Goal: Task Accomplishment & Management: Complete application form

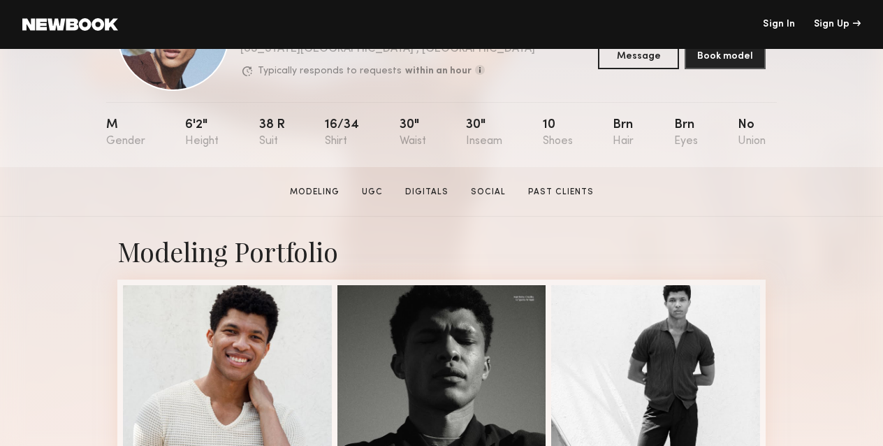
scroll to position [107, 0]
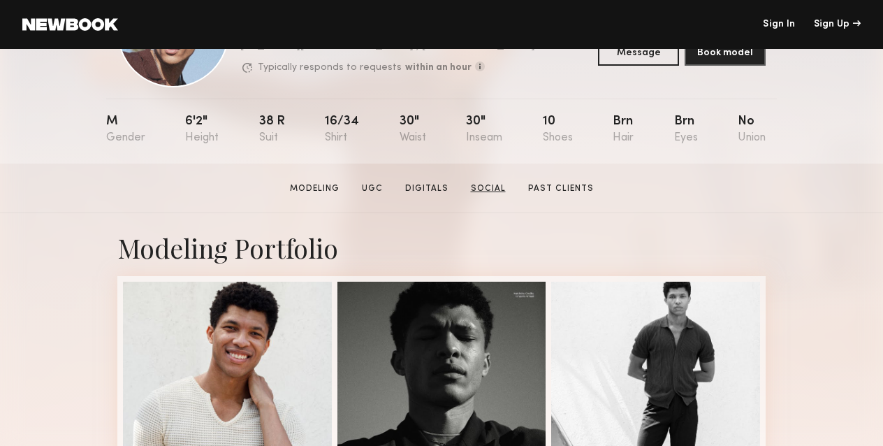
click at [484, 187] on link "Social" at bounding box center [488, 188] width 46 height 13
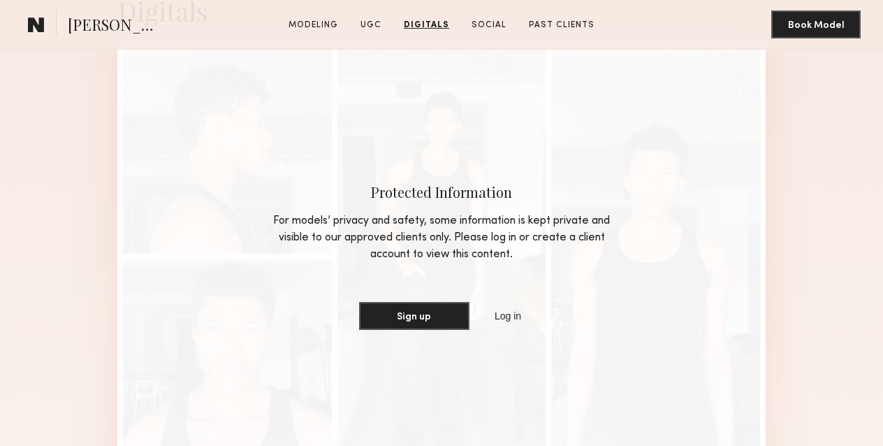
scroll to position [3024, 0]
click at [518, 320] on link "Log in" at bounding box center [508, 316] width 32 height 17
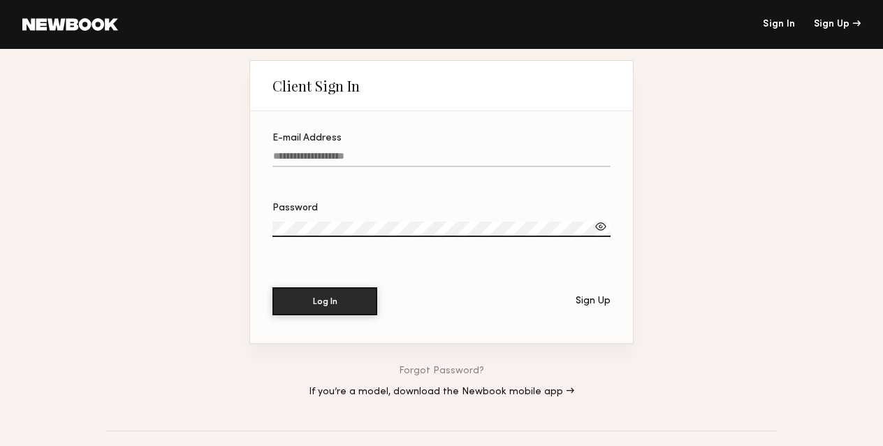
click at [424, 156] on input "E-mail Address" at bounding box center [442, 159] width 338 height 16
click at [424, 157] on input "E-mail Address" at bounding box center [442, 159] width 338 height 16
type input "**********"
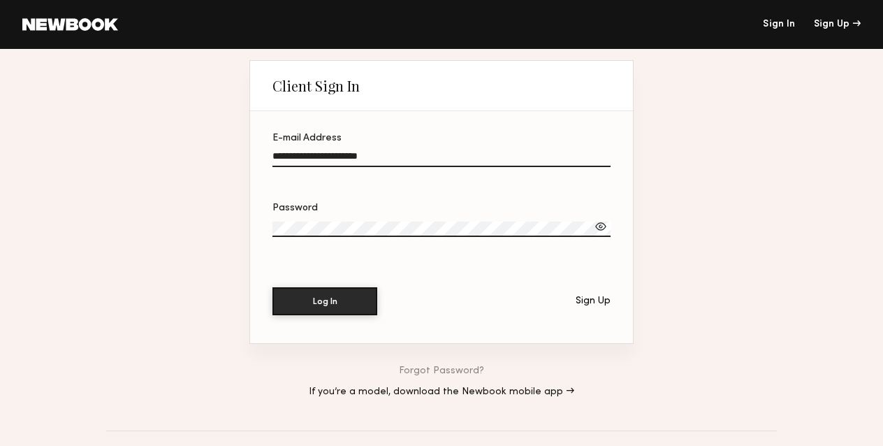
click at [402, 218] on label "Password" at bounding box center [442, 227] width 338 height 48
click at [596, 302] on div "Sign Up" at bounding box center [593, 301] width 35 height 10
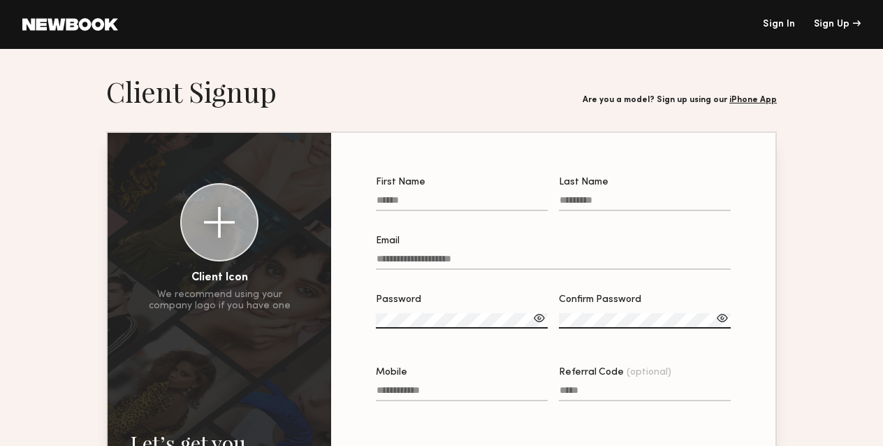
click at [427, 201] on input "First Name" at bounding box center [462, 203] width 172 height 16
type input "*"
type input "********"
type input "**********"
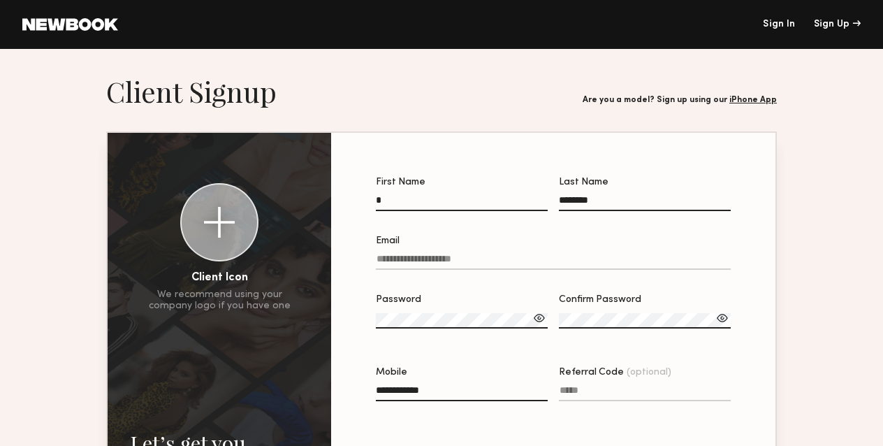
click at [473, 259] on input "Email" at bounding box center [553, 262] width 355 height 16
type input "**********"
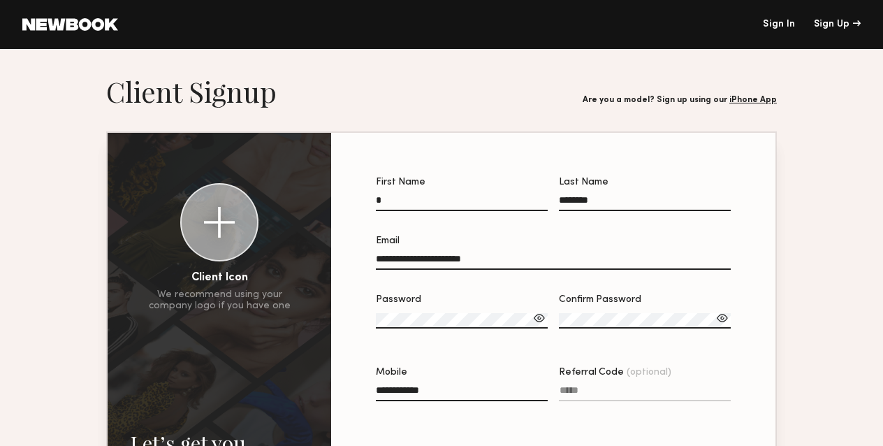
click at [540, 320] on div at bounding box center [539, 318] width 14 height 14
click at [541, 319] on div at bounding box center [539, 318] width 14 height 14
click at [376, 342] on nordpass-icon at bounding box center [376, 342] width 0 height 0
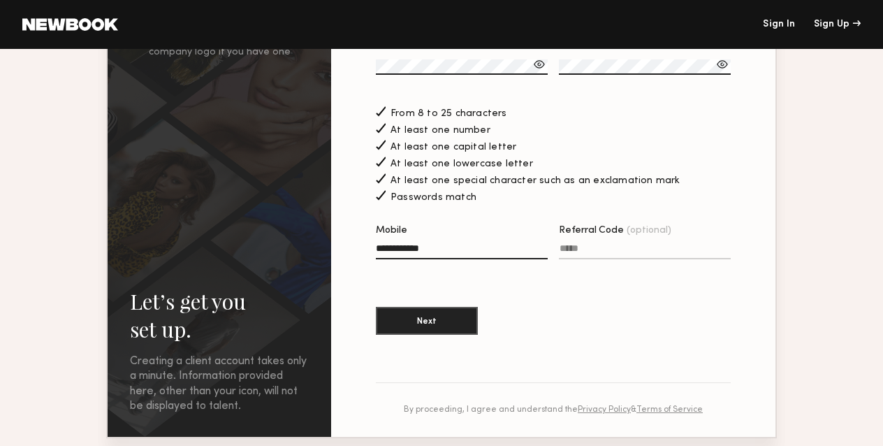
scroll to position [266, 0]
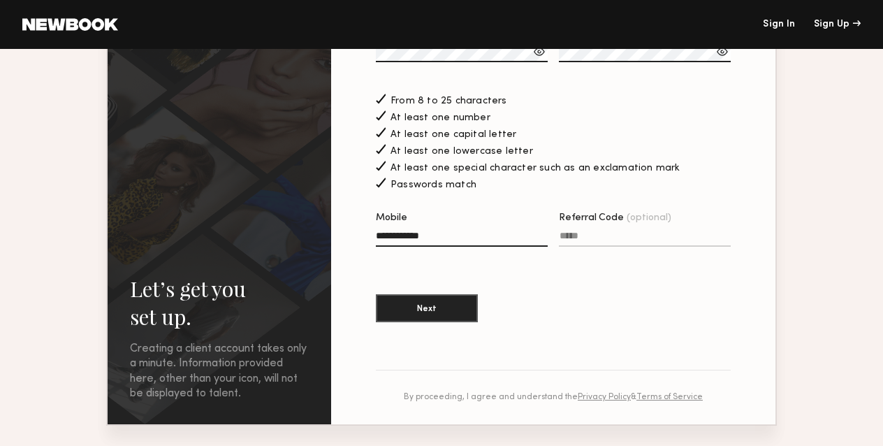
click at [481, 242] on input "**********" at bounding box center [462, 239] width 172 height 16
click at [446, 238] on input "Mobile Invalid phone format" at bounding box center [462, 239] width 172 height 16
type input "**********"
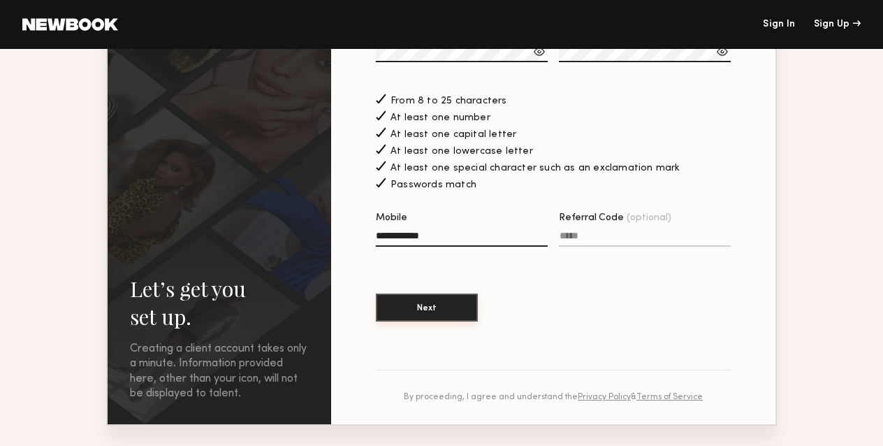
click at [451, 303] on button "Next" at bounding box center [427, 307] width 102 height 28
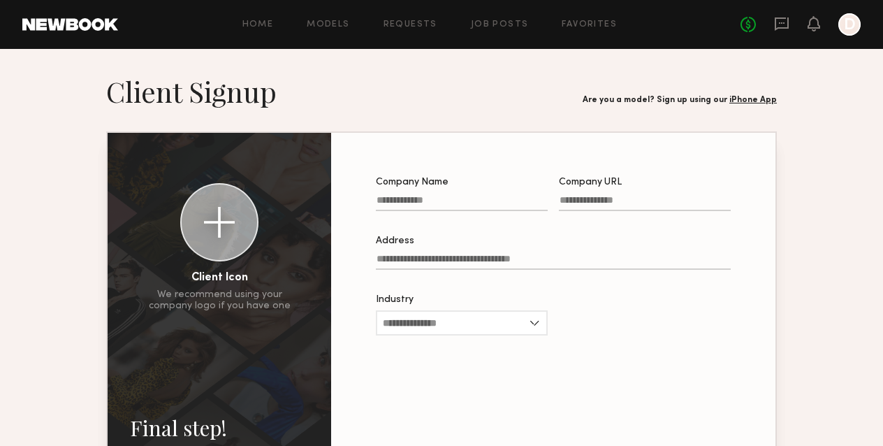
click at [460, 203] on input "Company Name" at bounding box center [462, 203] width 172 height 16
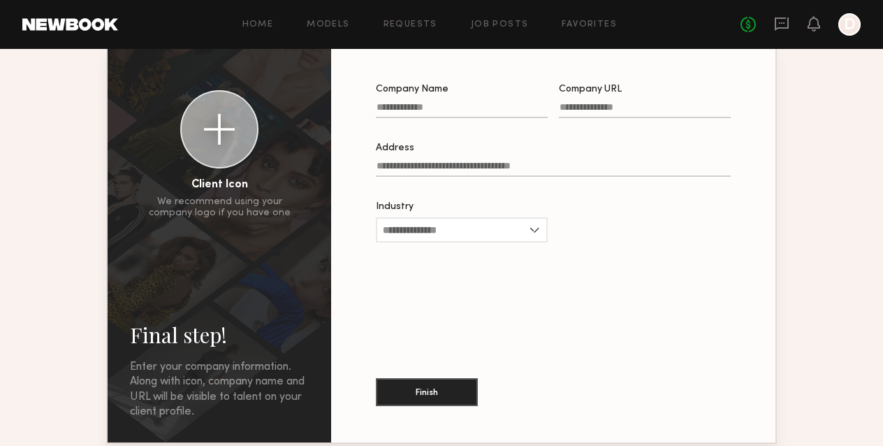
scroll to position [173, 0]
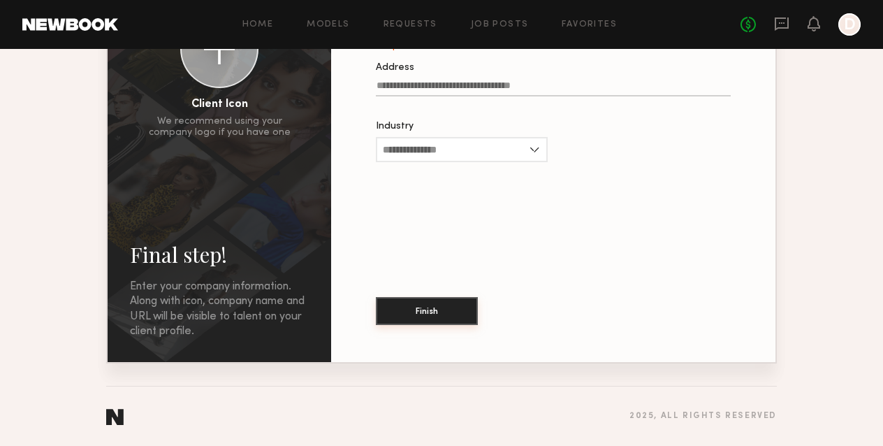
click at [451, 305] on button "Finish" at bounding box center [427, 311] width 102 height 28
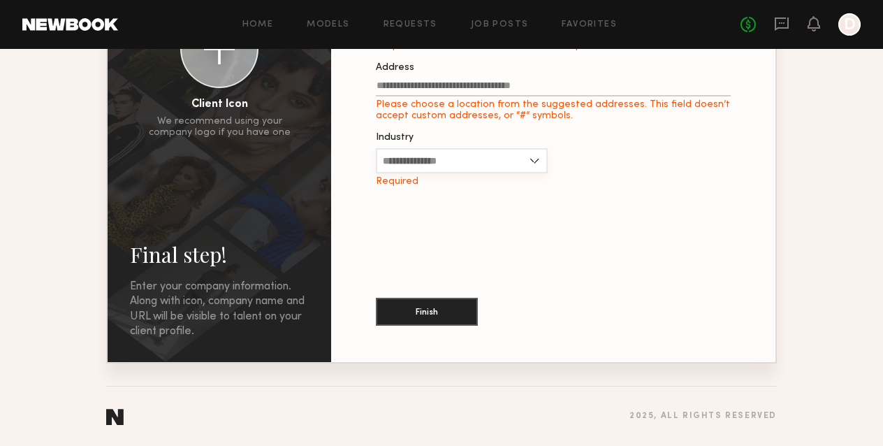
click at [525, 153] on input "Industry" at bounding box center [462, 160] width 172 height 25
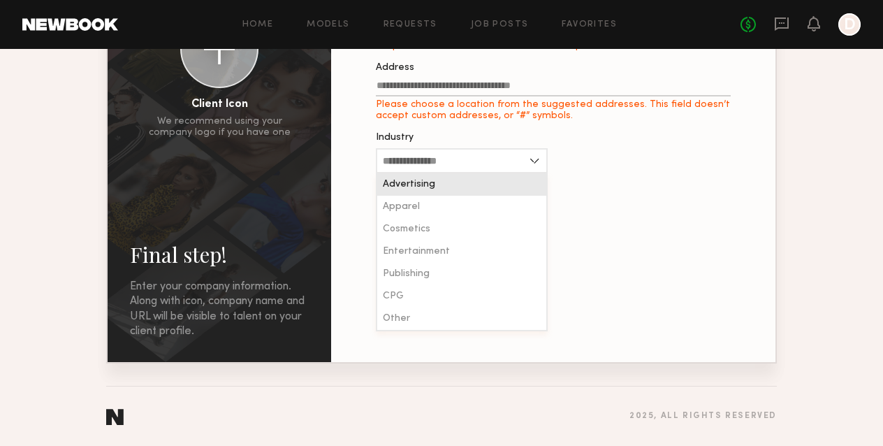
click at [444, 182] on div "Advertising" at bounding box center [461, 184] width 169 height 22
type input "**********"
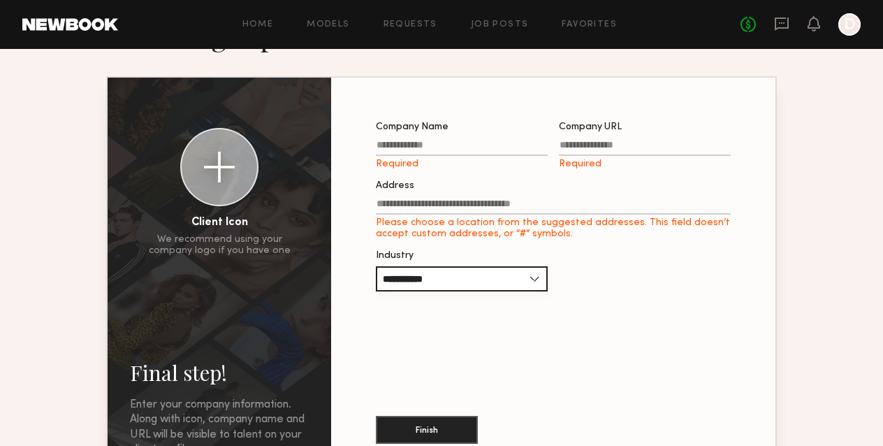
scroll to position [54, 0]
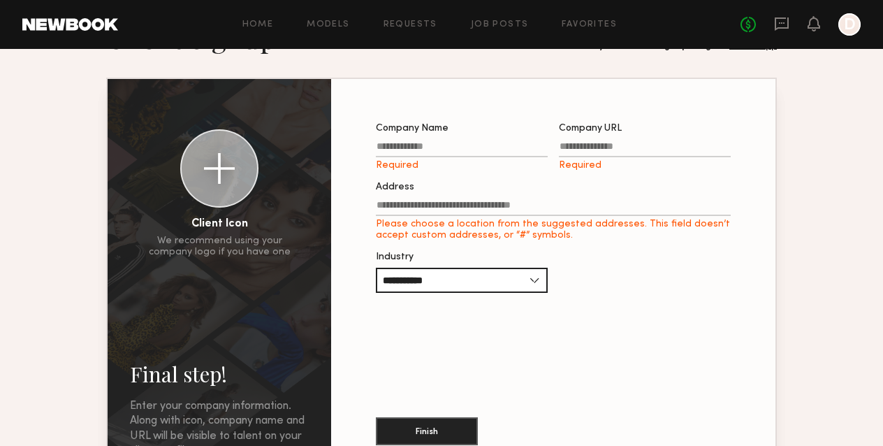
click at [443, 147] on input "Company Name Required" at bounding box center [462, 149] width 172 height 16
type input "**********"
click at [590, 150] on input "Company URL Required" at bounding box center [645, 149] width 172 height 16
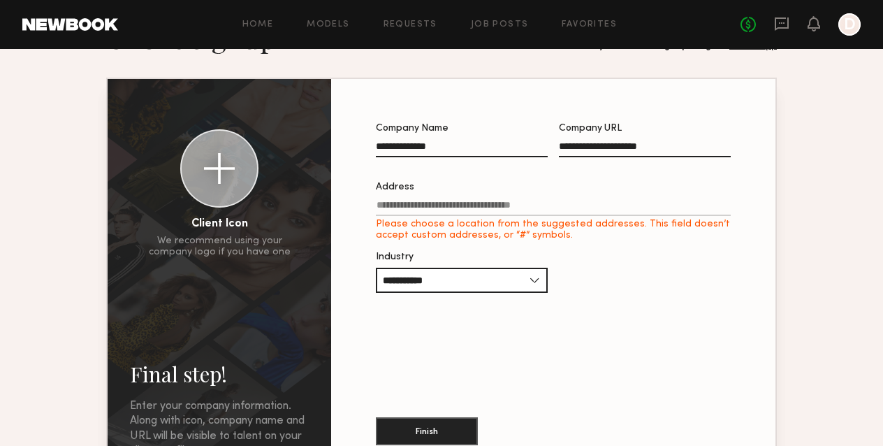
type input "**********"
click at [472, 211] on input "Address Please choose a location from the suggested addresses. This field doesn…" at bounding box center [553, 208] width 355 height 16
type input "**********"
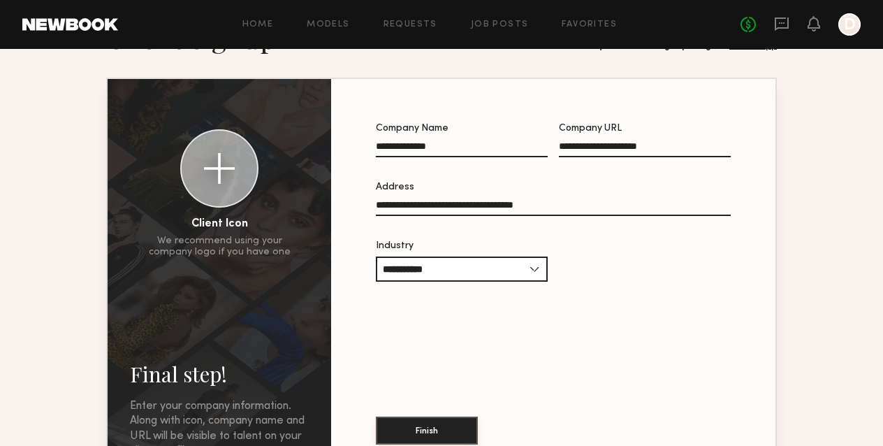
click at [433, 430] on button "Finish" at bounding box center [427, 430] width 102 height 28
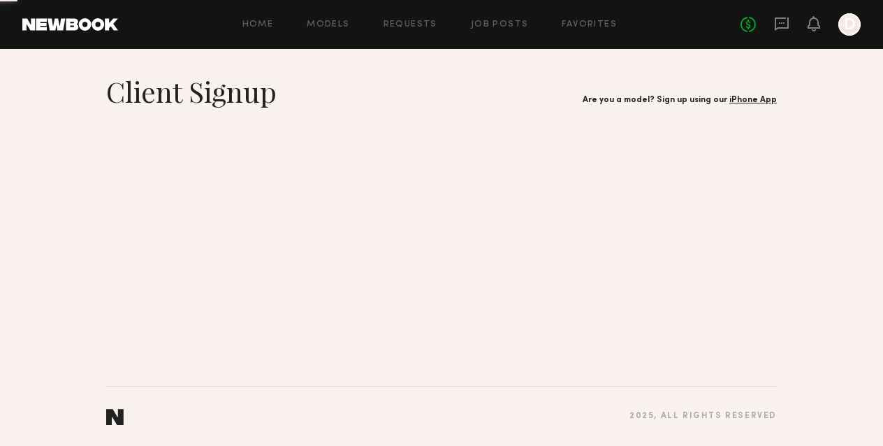
scroll to position [0, 0]
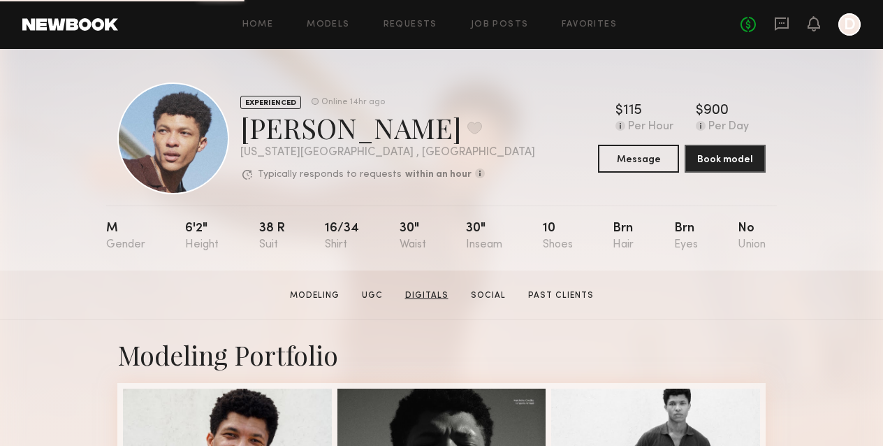
click at [415, 295] on link "Digitals" at bounding box center [427, 295] width 55 height 13
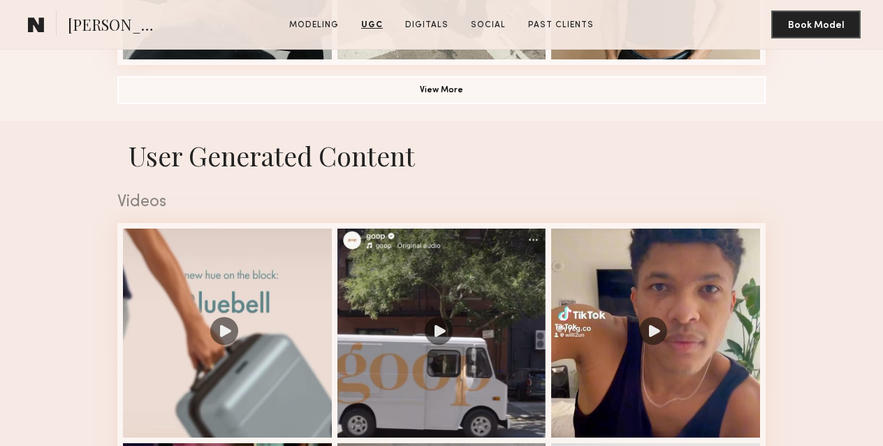
scroll to position [1170, 0]
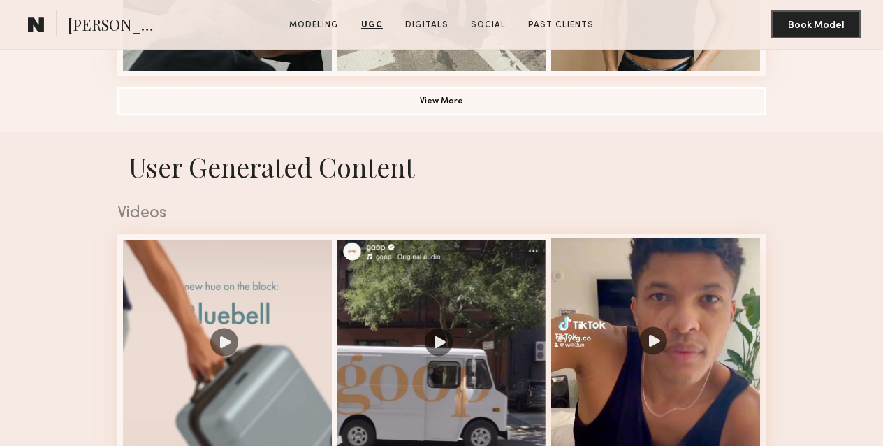
click at [658, 342] on div at bounding box center [655, 342] width 209 height 209
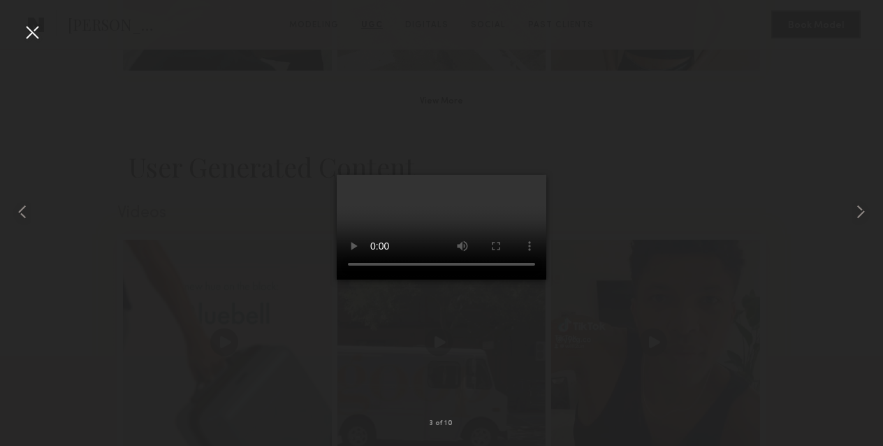
click at [33, 30] on div at bounding box center [32, 32] width 22 height 22
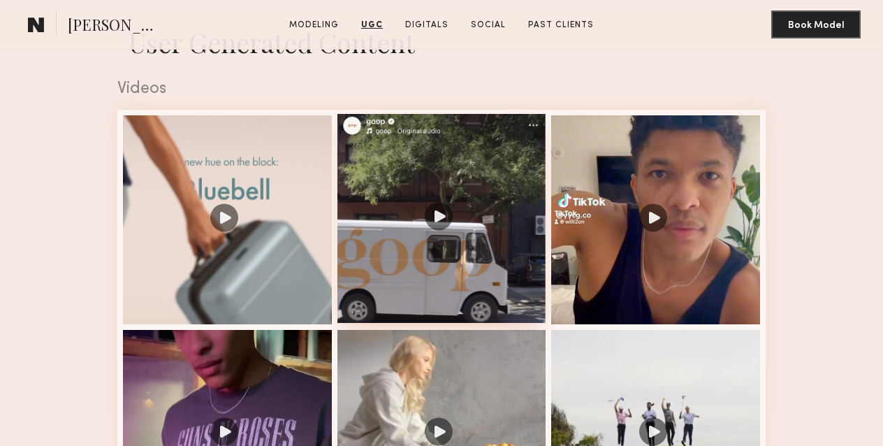
scroll to position [1307, 0]
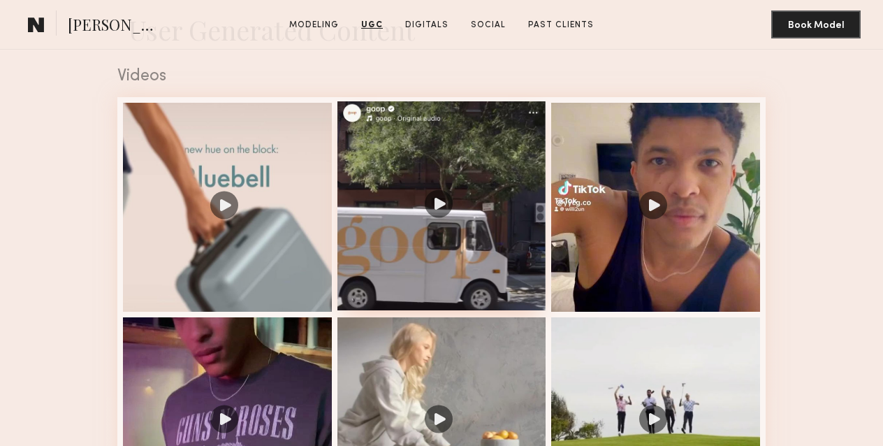
click at [443, 205] on div at bounding box center [442, 205] width 209 height 209
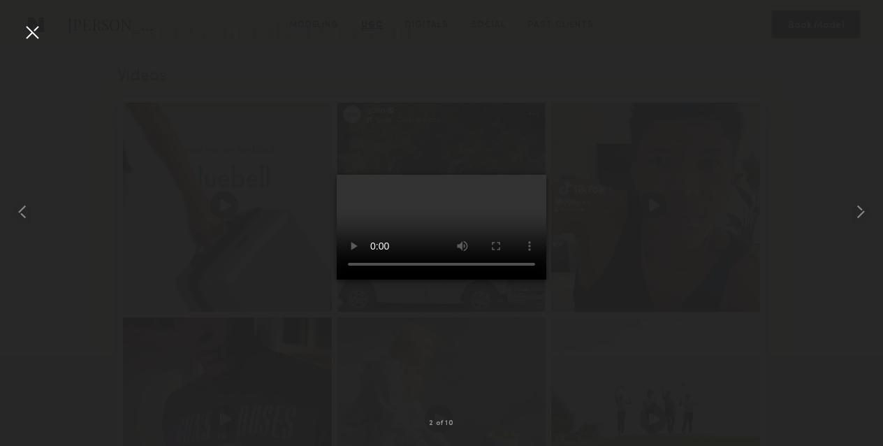
click at [22, 30] on div at bounding box center [32, 32] width 22 height 22
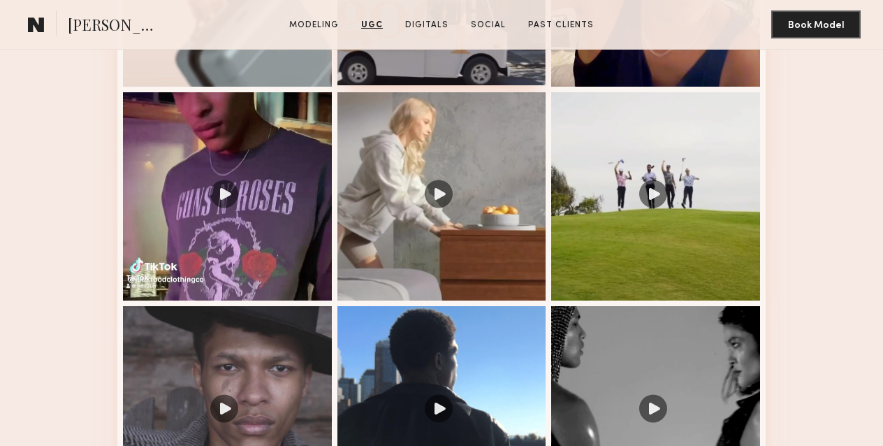
scroll to position [1533, 0]
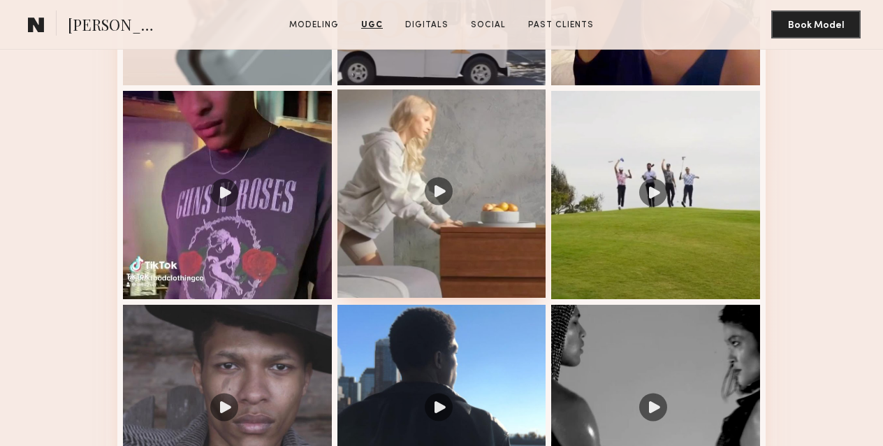
click at [433, 189] on div at bounding box center [442, 193] width 209 height 209
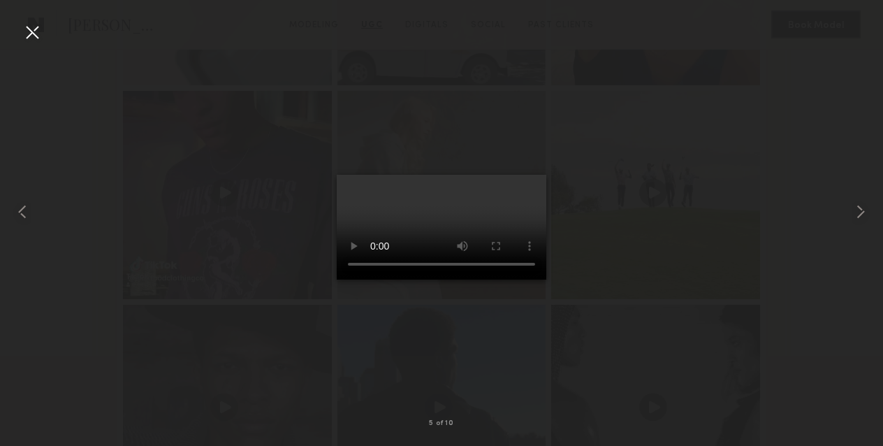
click at [25, 28] on div at bounding box center [32, 32] width 22 height 22
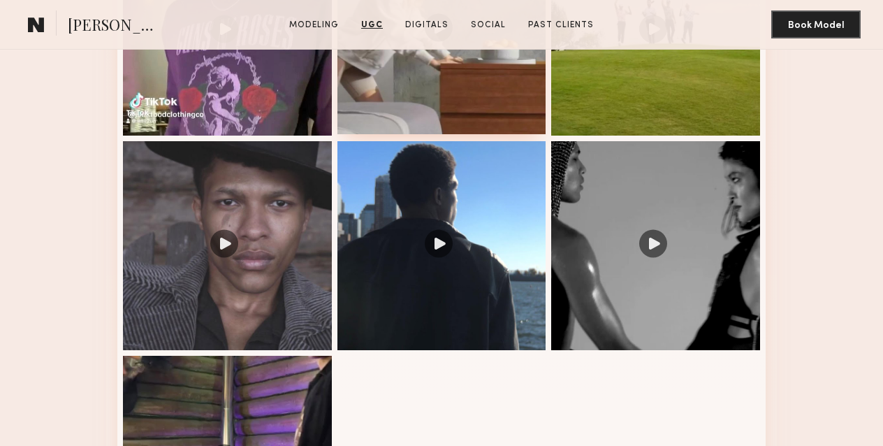
scroll to position [1698, 0]
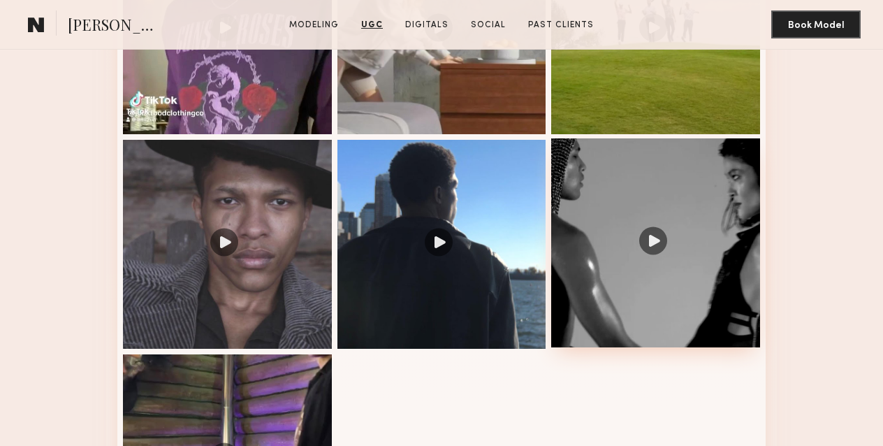
click at [658, 236] on div at bounding box center [655, 242] width 209 height 209
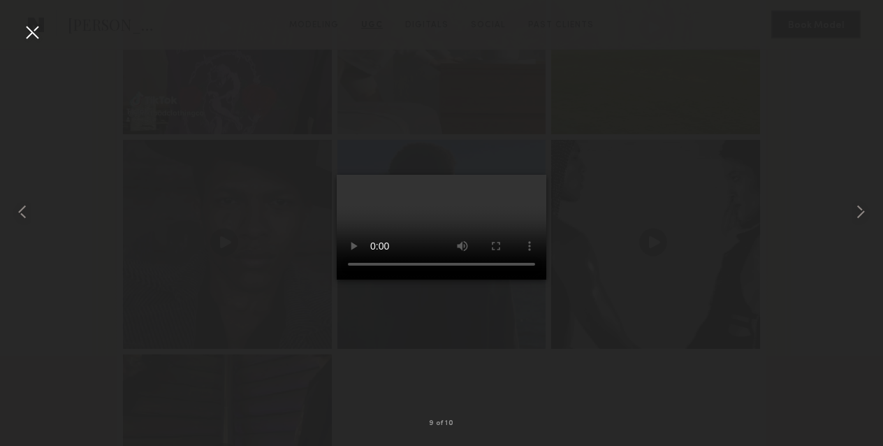
click at [27, 31] on div at bounding box center [32, 32] width 22 height 22
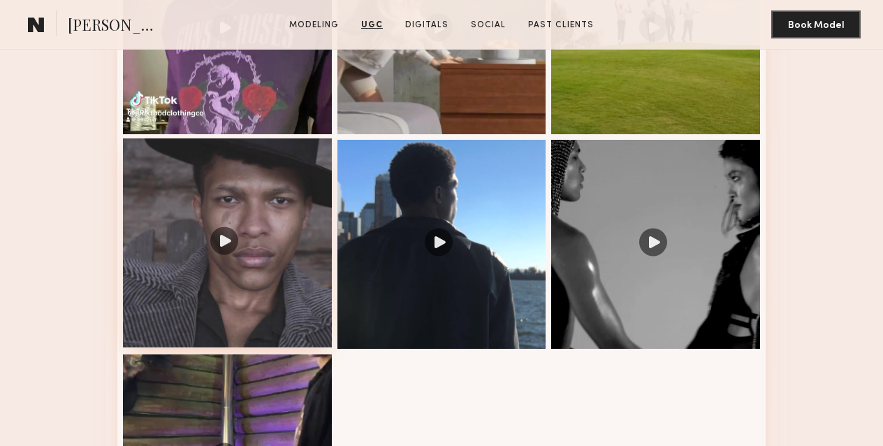
click at [224, 240] on div at bounding box center [227, 242] width 209 height 209
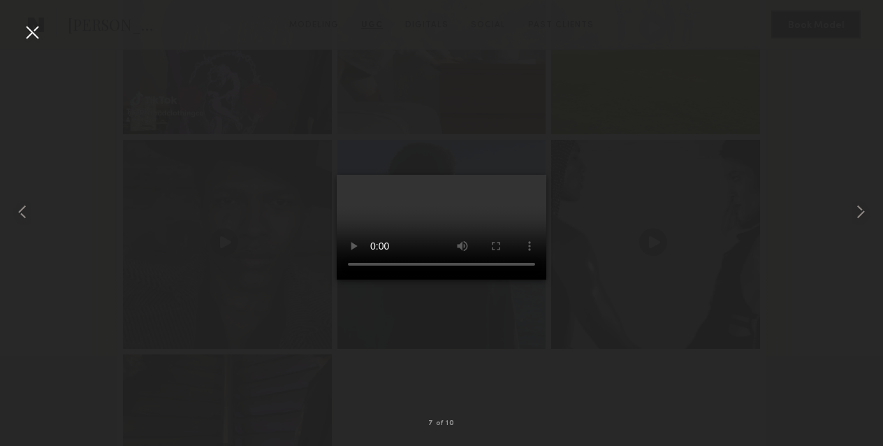
click at [28, 36] on div at bounding box center [32, 32] width 22 height 22
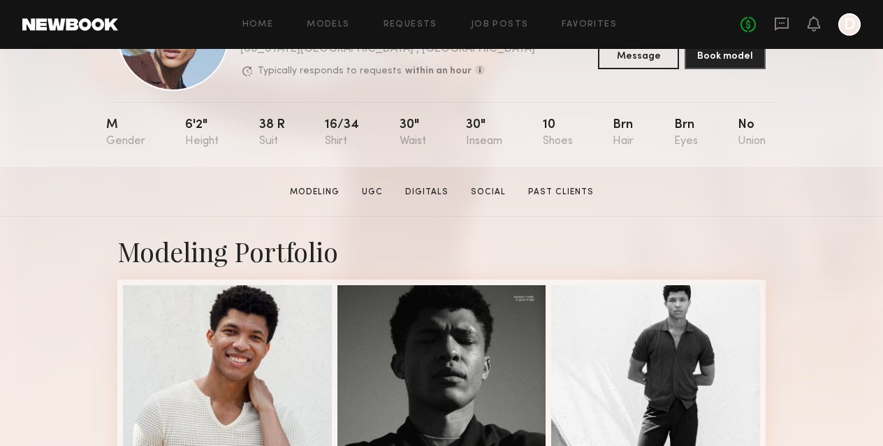
scroll to position [105, 0]
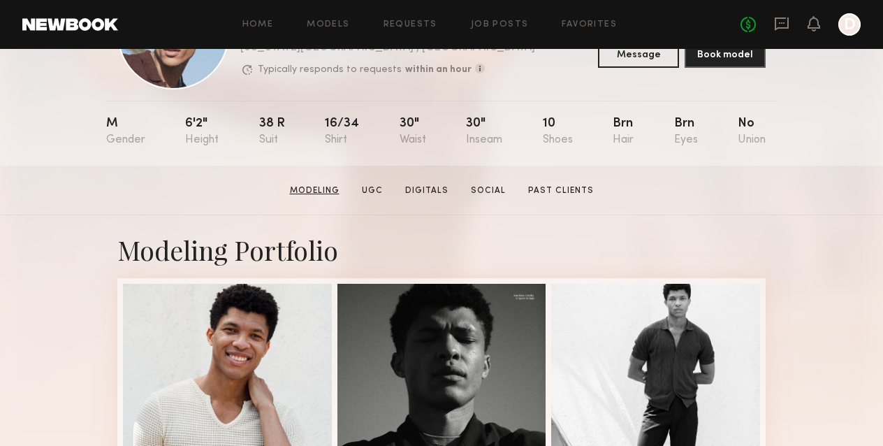
click at [331, 191] on link "Modeling" at bounding box center [314, 190] width 61 height 13
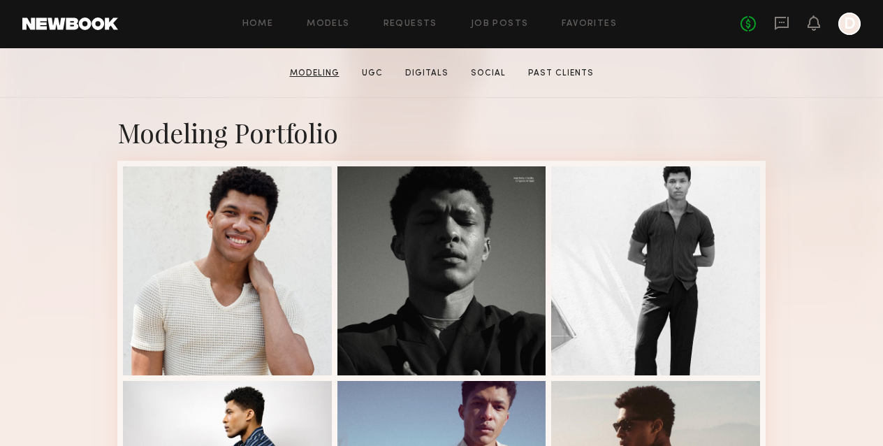
scroll to position [235, 0]
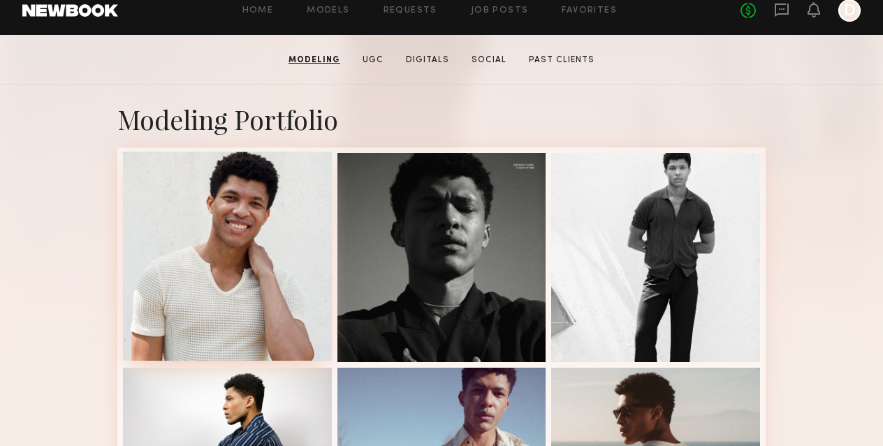
click at [297, 216] on div at bounding box center [227, 256] width 209 height 209
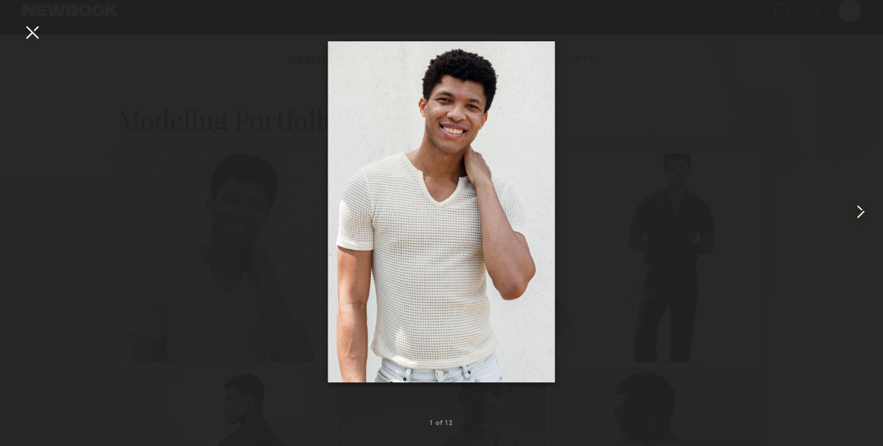
click at [854, 216] on common-icon at bounding box center [861, 212] width 22 height 22
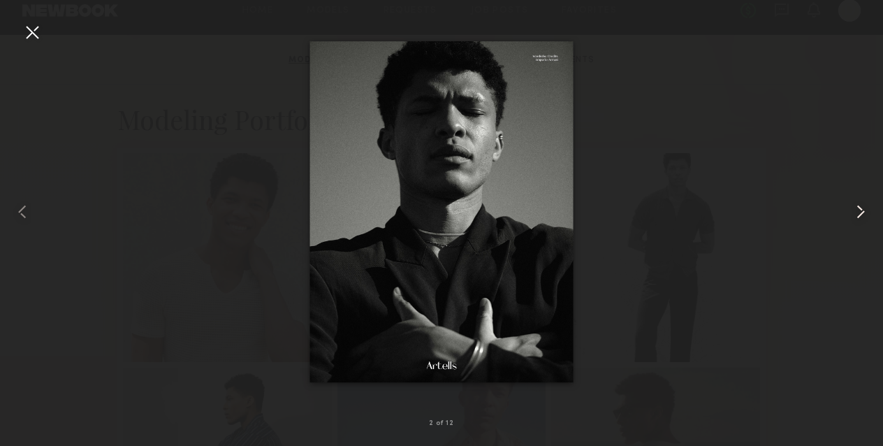
click at [854, 216] on common-icon at bounding box center [861, 212] width 22 height 22
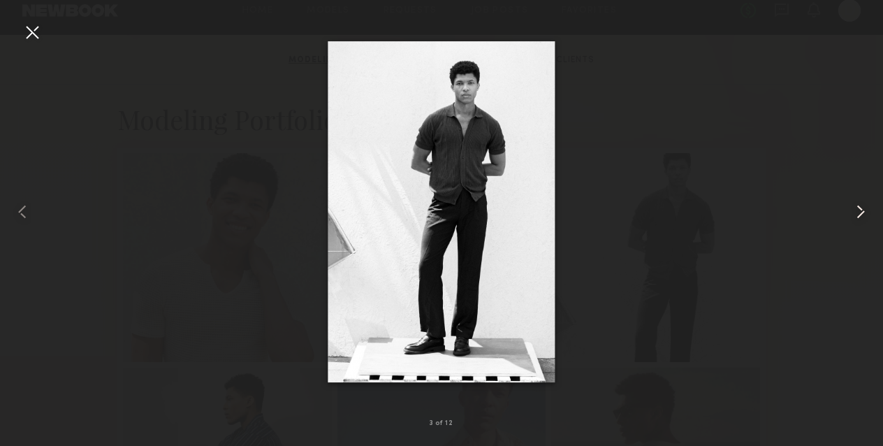
click at [854, 216] on common-icon at bounding box center [861, 212] width 22 height 22
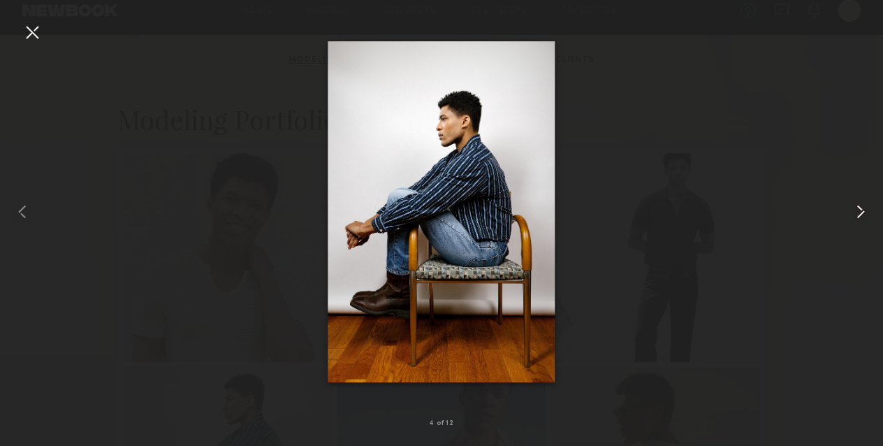
click at [854, 217] on common-icon at bounding box center [861, 212] width 22 height 22
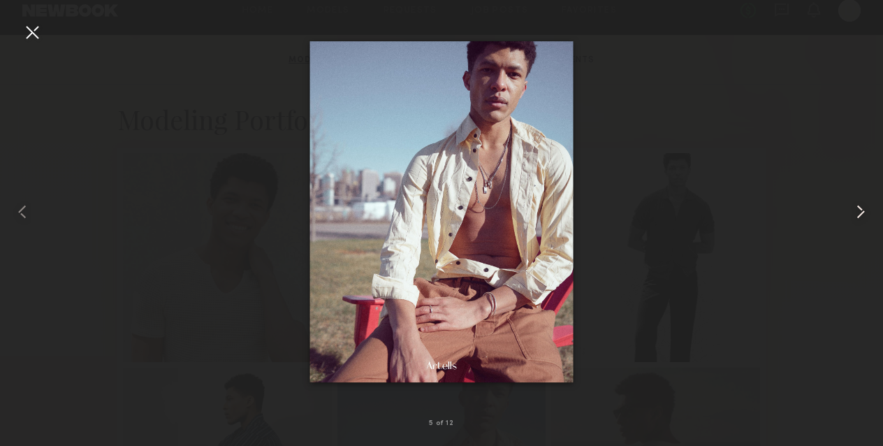
click at [854, 218] on common-icon at bounding box center [861, 212] width 22 height 22
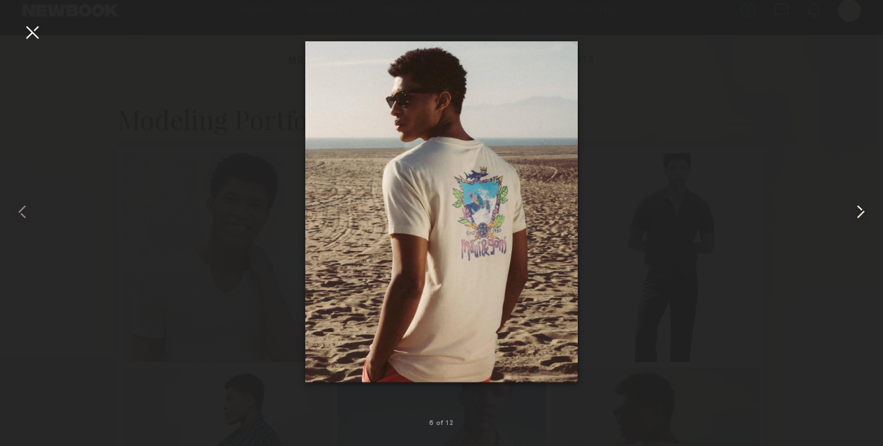
click at [854, 219] on common-icon at bounding box center [861, 212] width 22 height 22
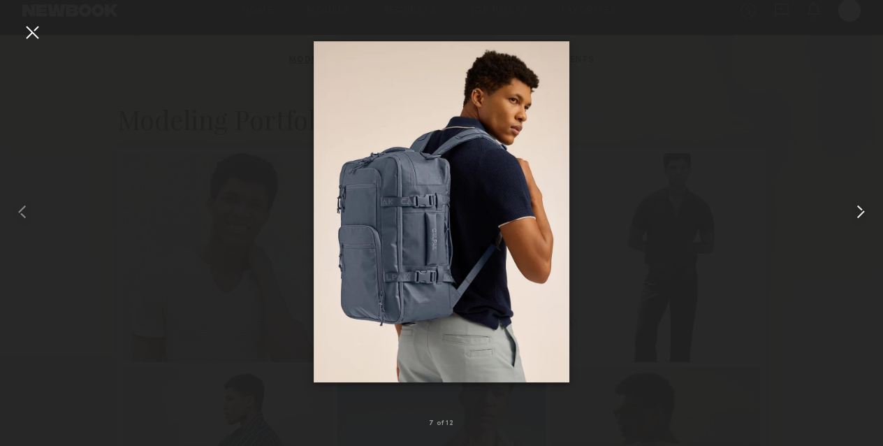
click at [854, 219] on common-icon at bounding box center [861, 212] width 22 height 22
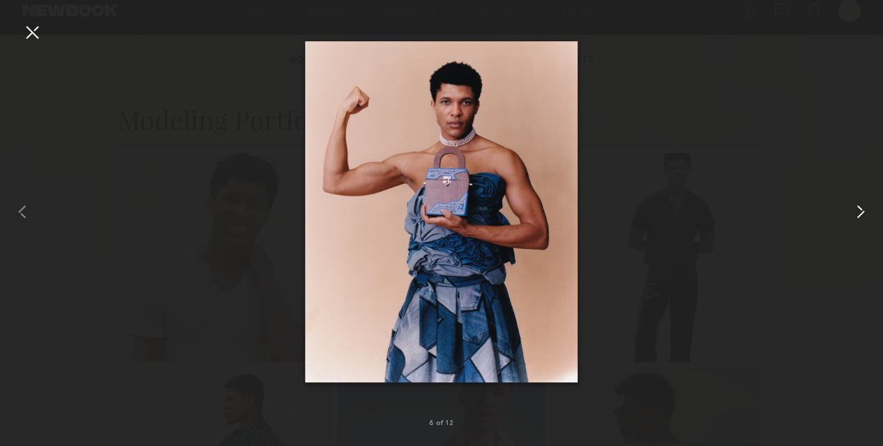
click at [854, 219] on common-icon at bounding box center [861, 212] width 22 height 22
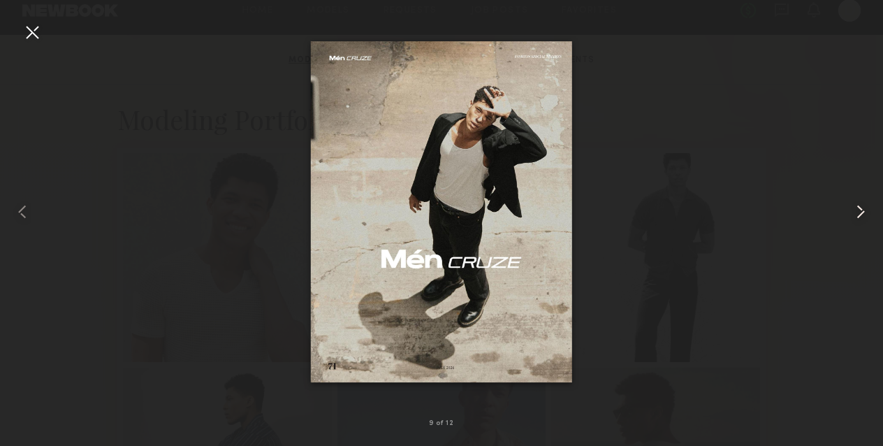
click at [854, 220] on common-icon at bounding box center [861, 212] width 22 height 22
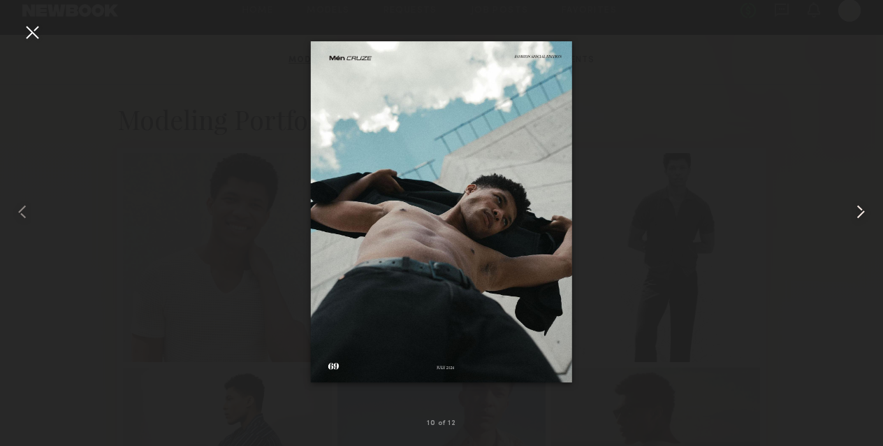
click at [854, 220] on common-icon at bounding box center [861, 212] width 22 height 22
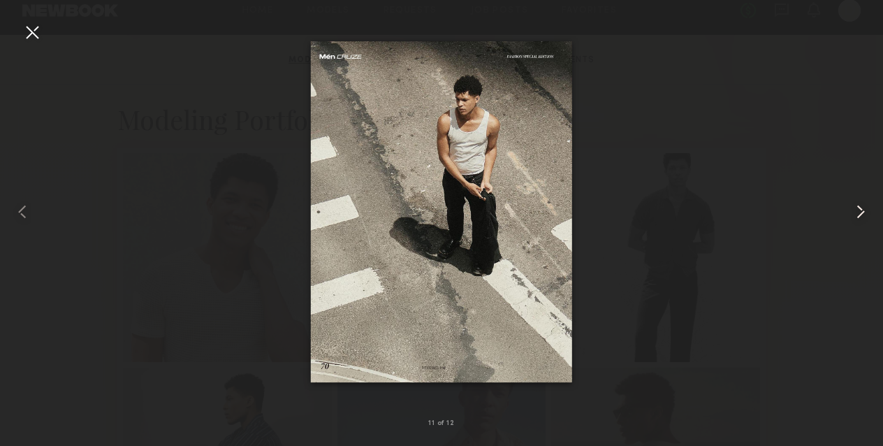
click at [854, 220] on common-icon at bounding box center [861, 212] width 22 height 22
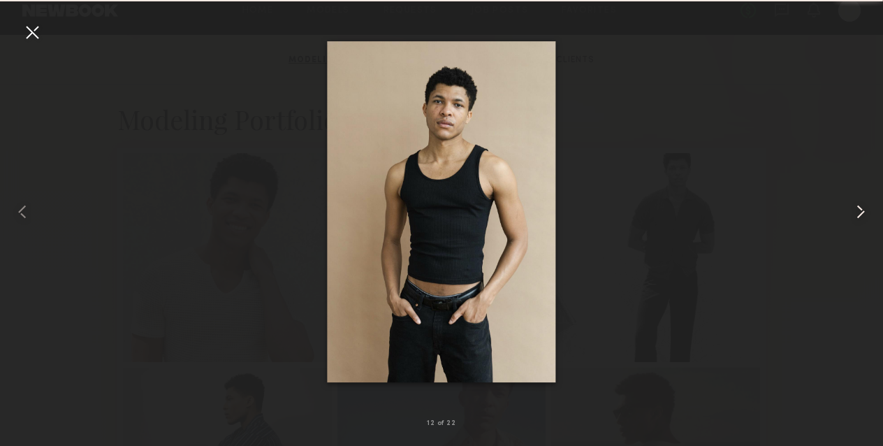
click at [854, 220] on common-icon at bounding box center [861, 212] width 22 height 22
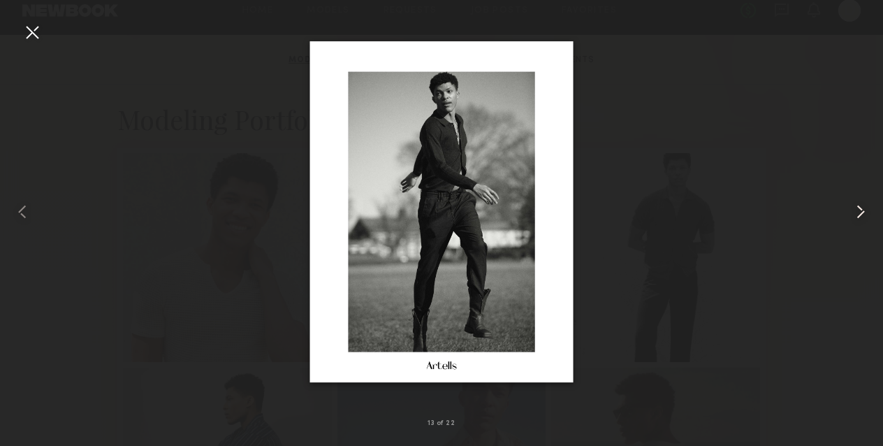
click at [854, 220] on common-icon at bounding box center [861, 212] width 22 height 22
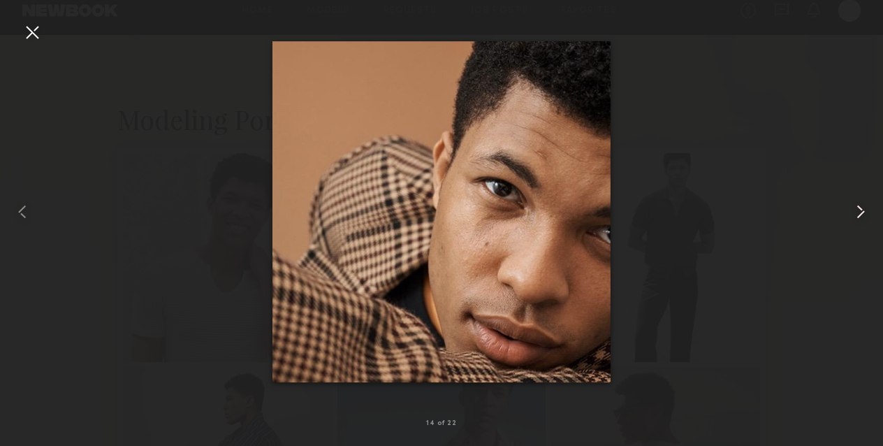
click at [854, 220] on common-icon at bounding box center [861, 212] width 22 height 22
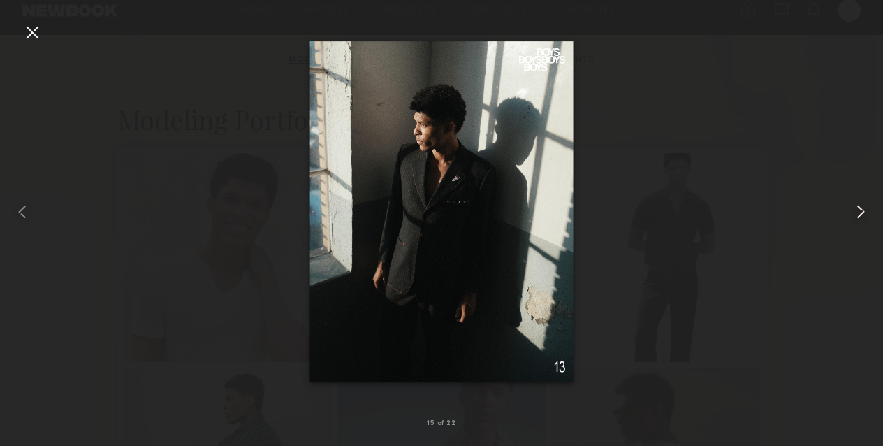
click at [854, 220] on common-icon at bounding box center [861, 212] width 22 height 22
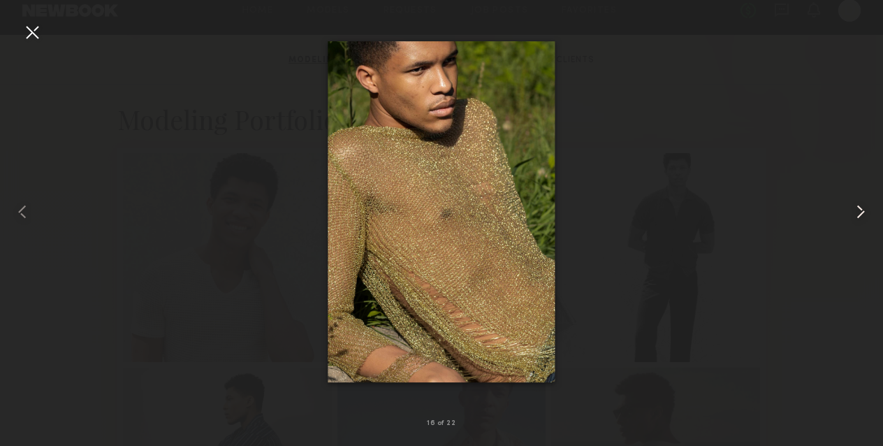
click at [854, 221] on common-icon at bounding box center [861, 212] width 22 height 22
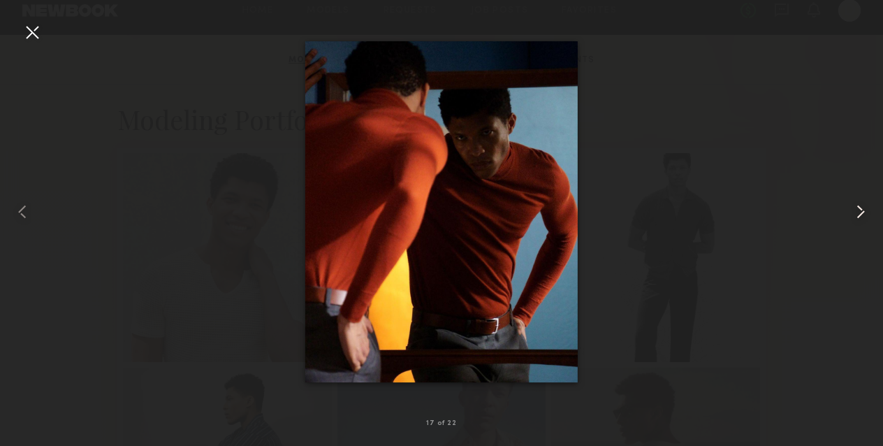
click at [854, 221] on common-icon at bounding box center [861, 212] width 22 height 22
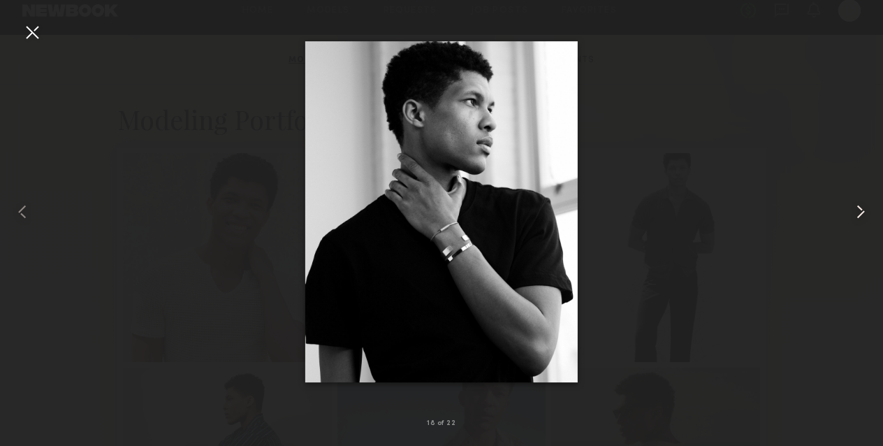
click at [854, 222] on common-icon at bounding box center [861, 212] width 22 height 22
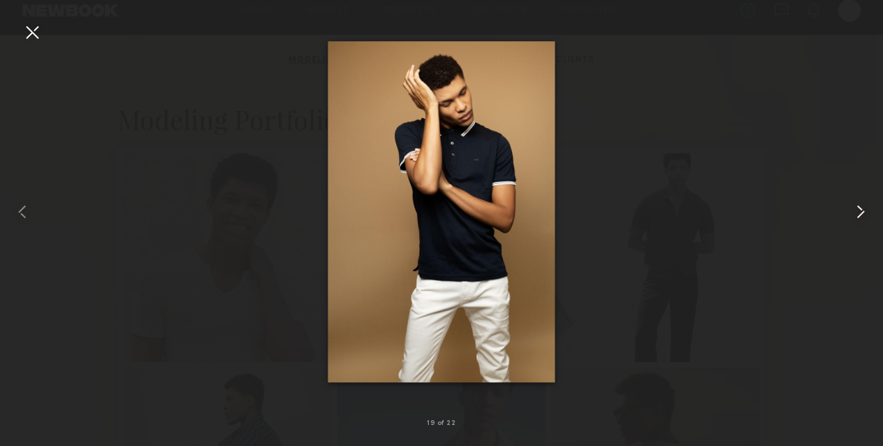
click at [854, 222] on common-icon at bounding box center [861, 212] width 22 height 22
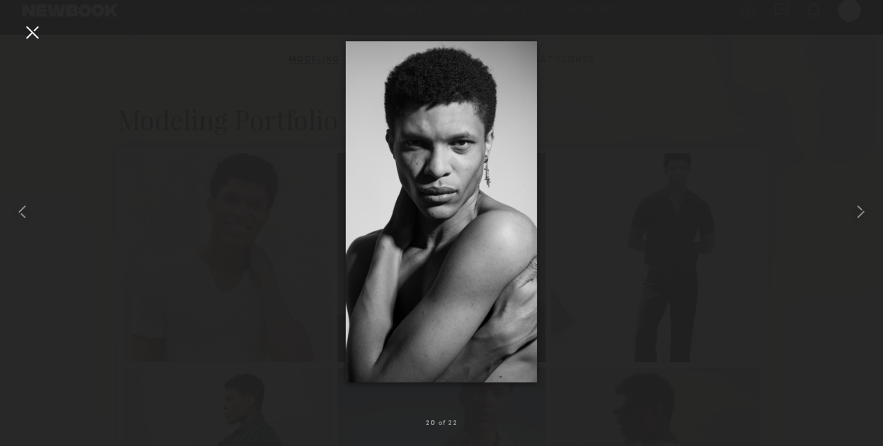
click at [27, 38] on div at bounding box center [32, 32] width 22 height 22
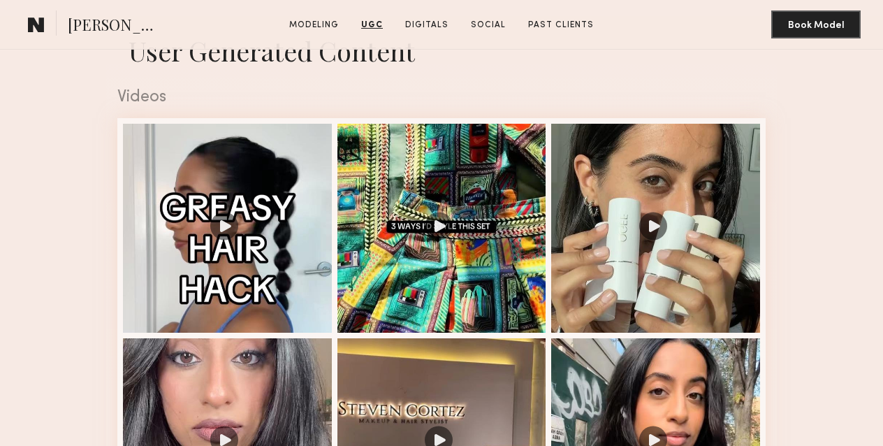
scroll to position [1290, 0]
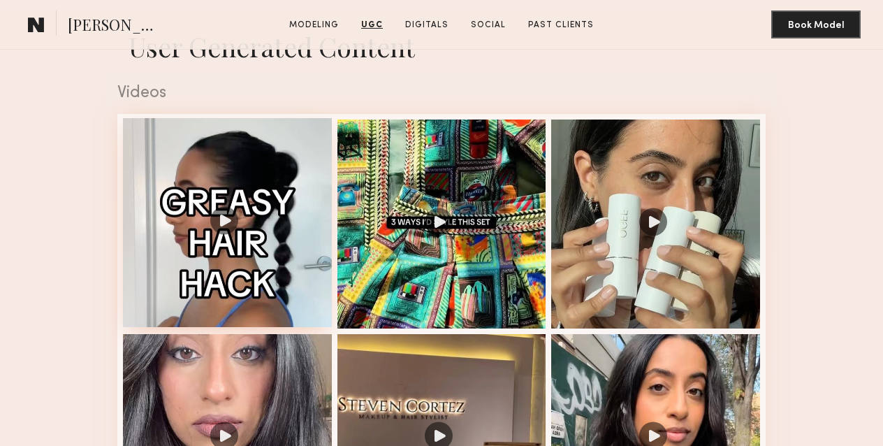
click at [225, 222] on div at bounding box center [227, 222] width 209 height 209
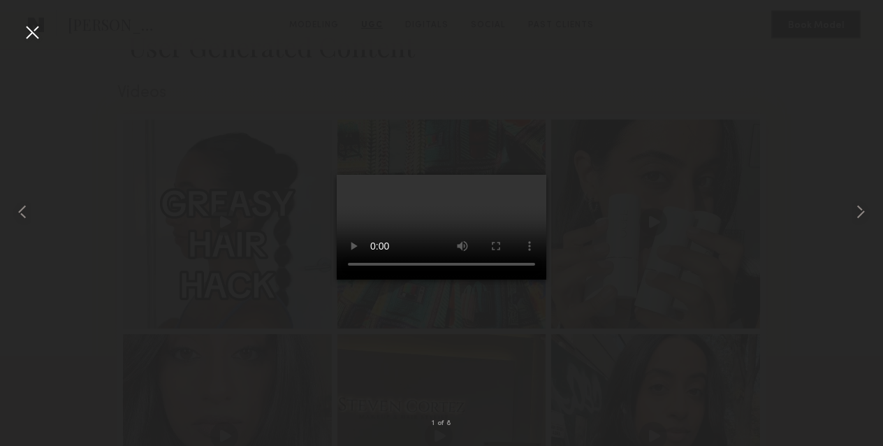
click at [31, 34] on div at bounding box center [32, 32] width 22 height 22
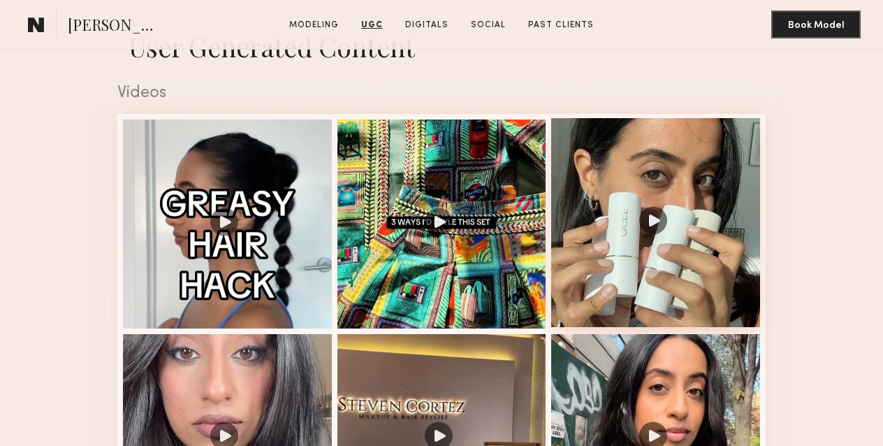
click at [653, 215] on div at bounding box center [655, 222] width 209 height 209
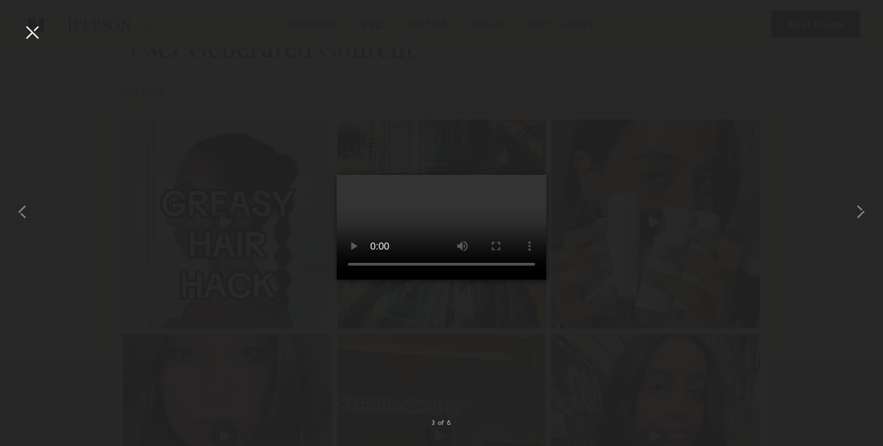
click at [34, 36] on div at bounding box center [32, 32] width 22 height 22
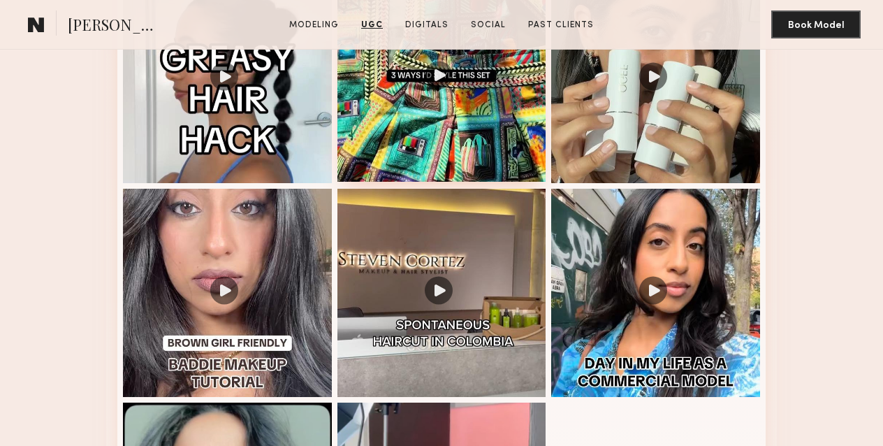
scroll to position [1464, 0]
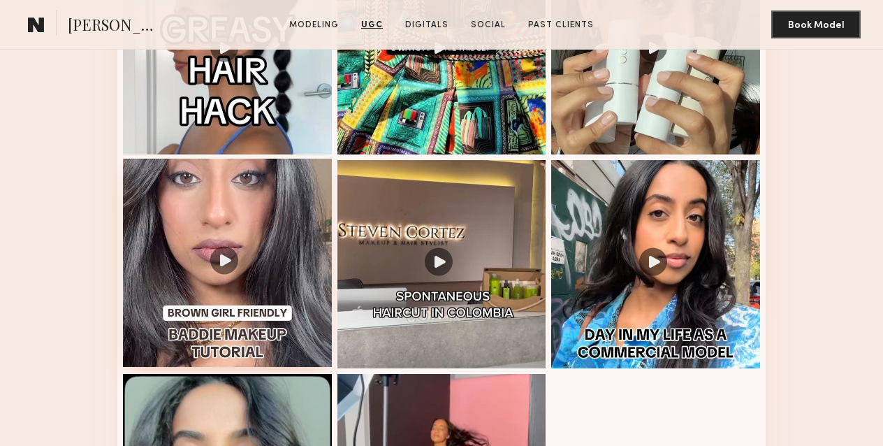
click at [232, 249] on div at bounding box center [227, 263] width 209 height 209
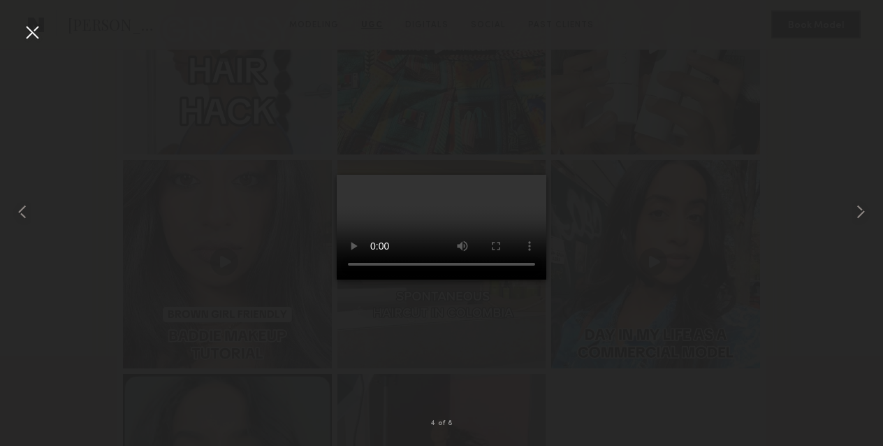
click at [25, 31] on div at bounding box center [32, 32] width 22 height 22
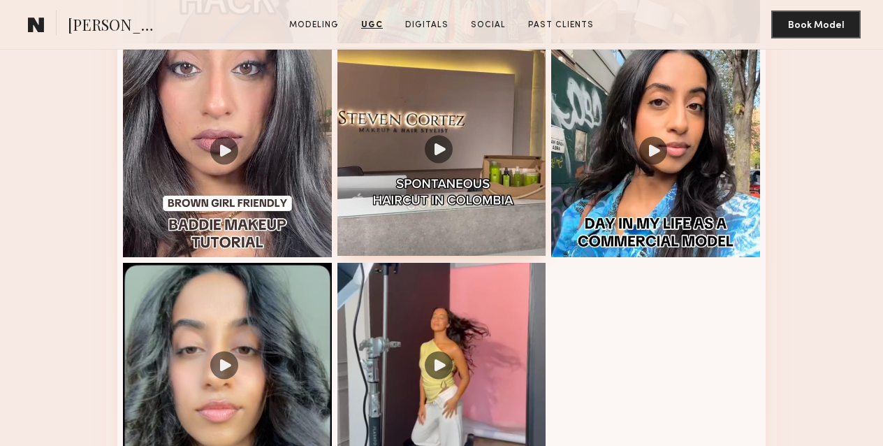
scroll to position [1576, 0]
click at [445, 183] on div at bounding box center [442, 151] width 209 height 209
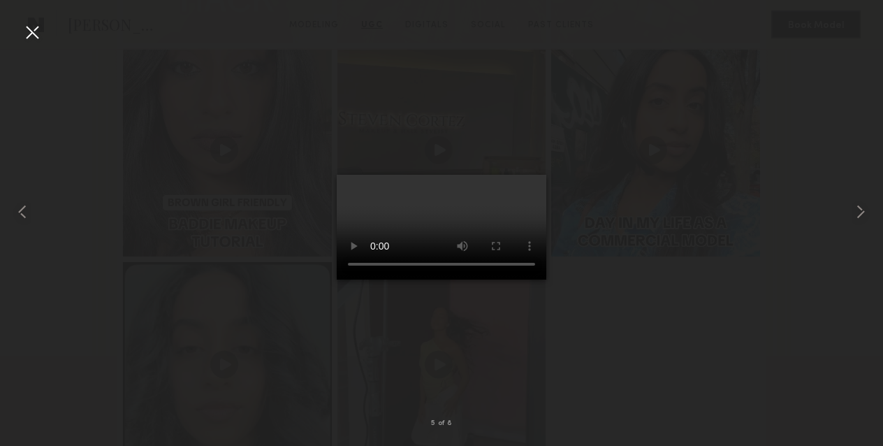
click at [37, 31] on div at bounding box center [32, 32] width 22 height 22
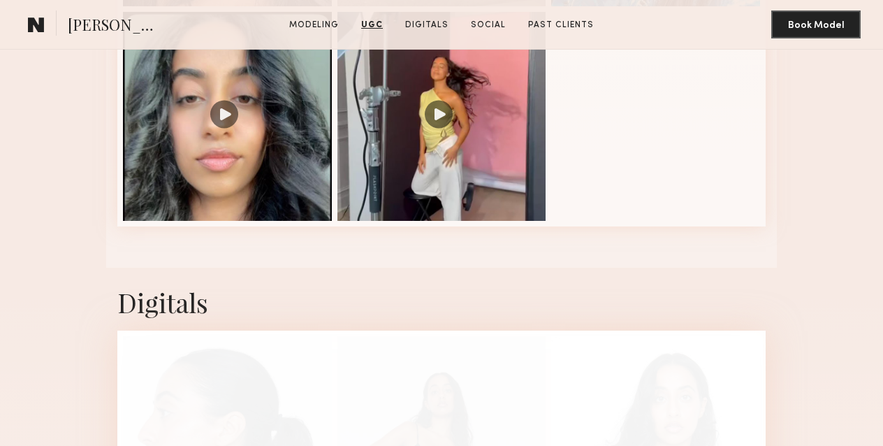
scroll to position [1832, 0]
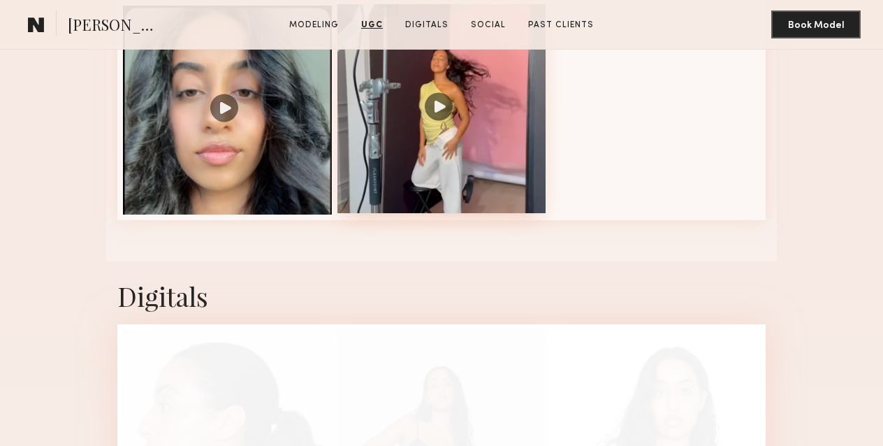
click at [442, 114] on div at bounding box center [442, 108] width 209 height 209
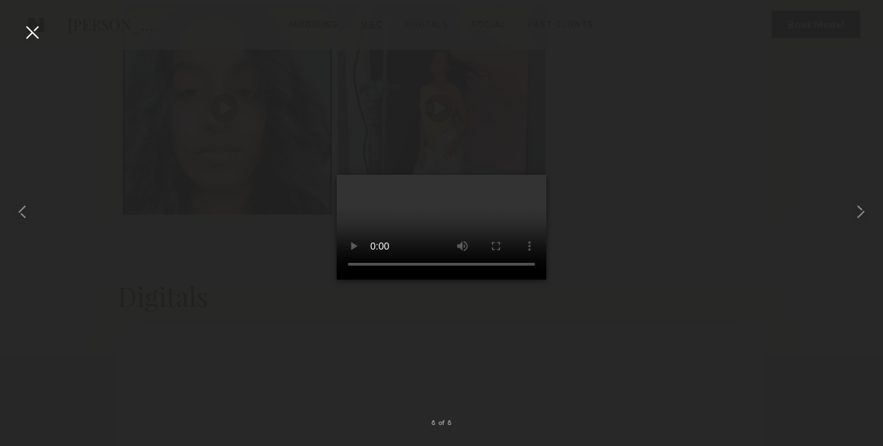
click at [31, 22] on div at bounding box center [32, 32] width 22 height 22
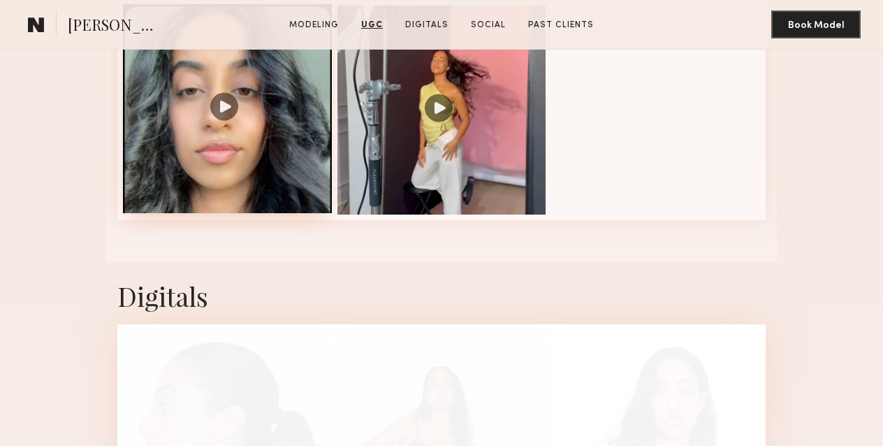
click at [224, 99] on div at bounding box center [227, 108] width 209 height 209
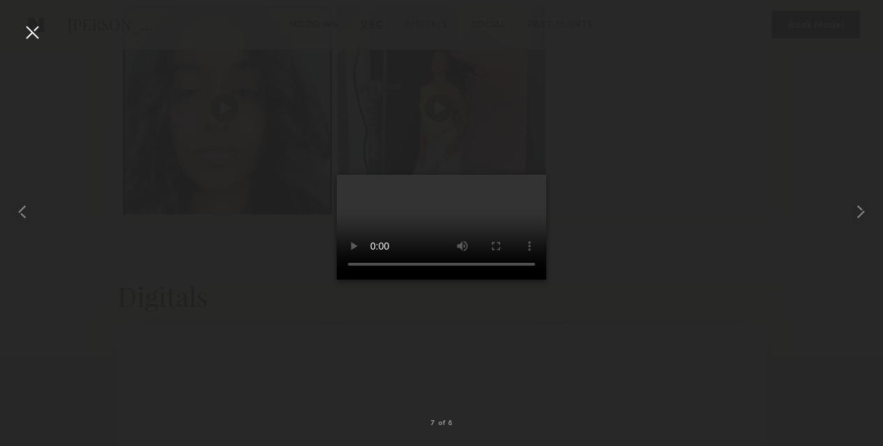
click at [29, 29] on div at bounding box center [32, 32] width 22 height 22
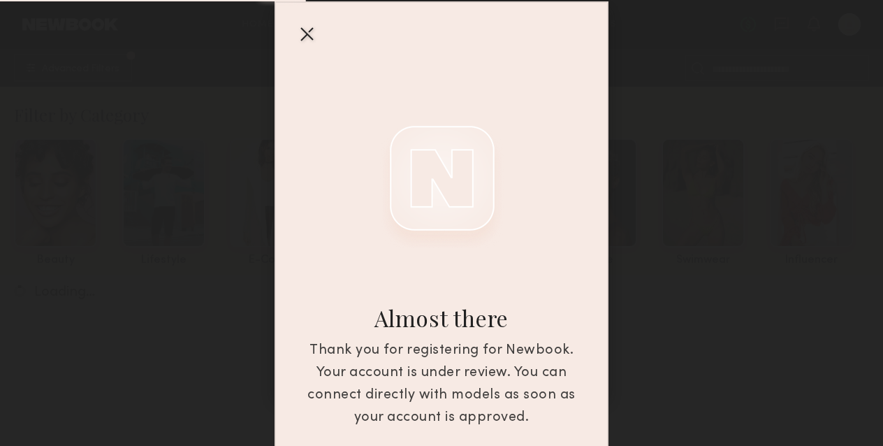
scroll to position [59, 0]
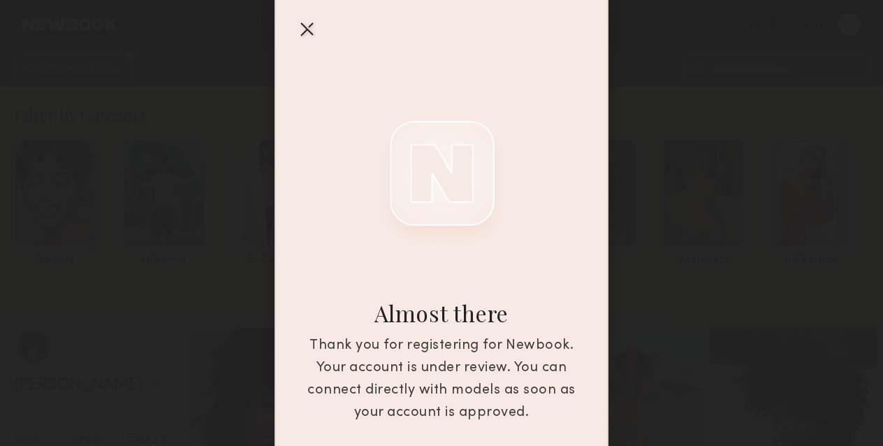
click at [307, 24] on div at bounding box center [307, 28] width 22 height 22
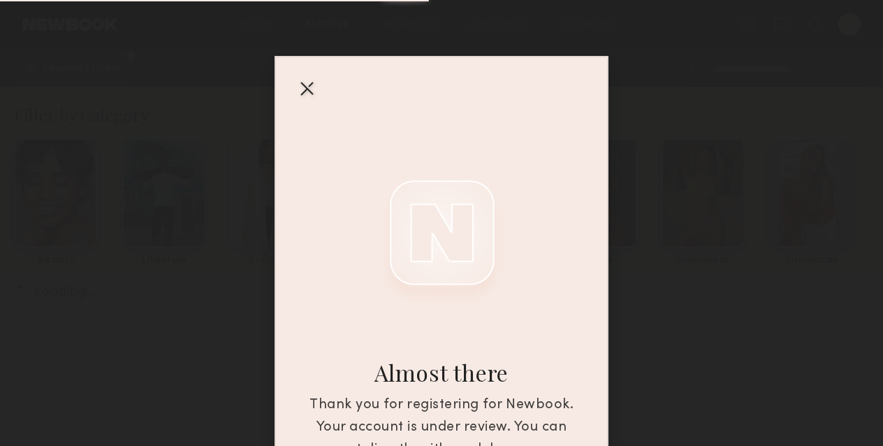
click at [304, 89] on div at bounding box center [307, 88] width 22 height 22
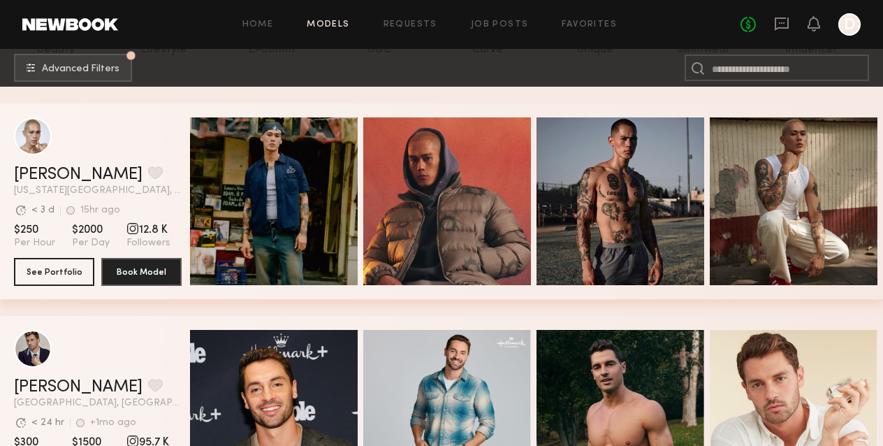
scroll to position [213, 0]
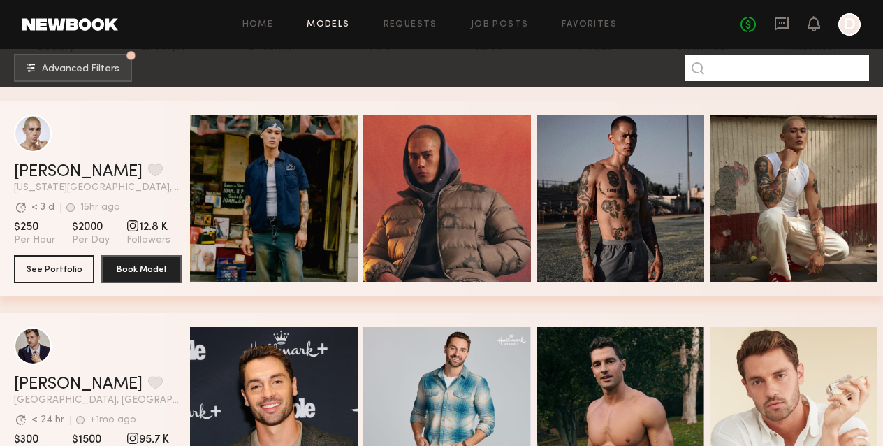
click at [789, 65] on input at bounding box center [777, 68] width 184 height 27
type input "****"
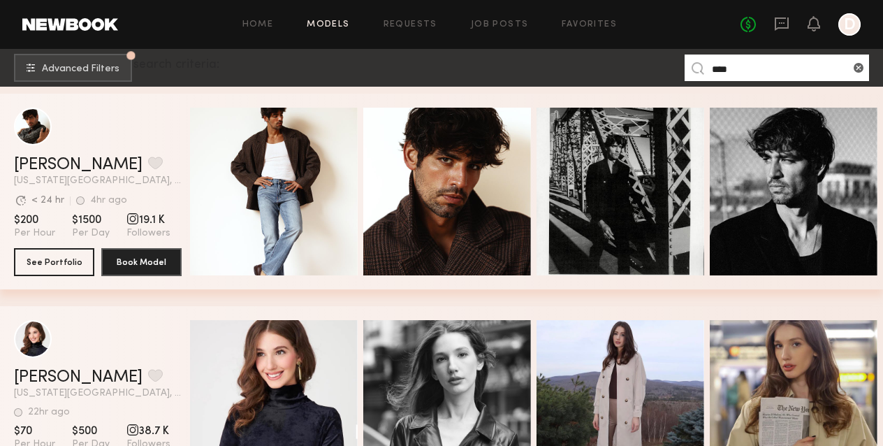
scroll to position [232, 0]
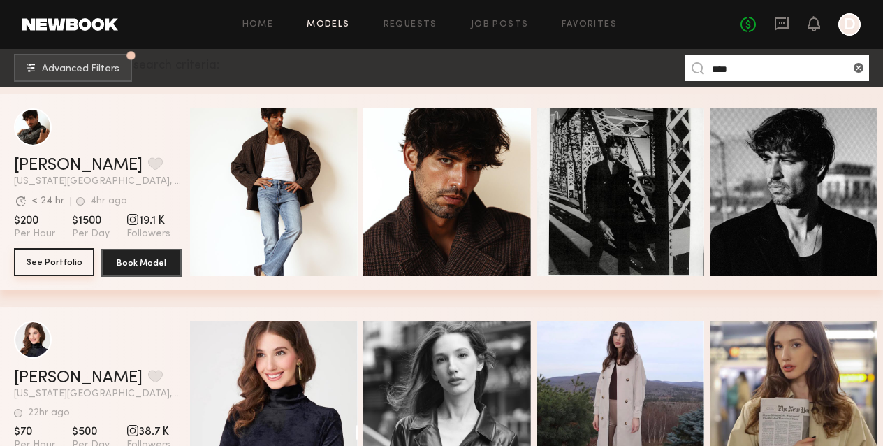
click at [69, 261] on button "See Portfolio" at bounding box center [54, 262] width 80 height 28
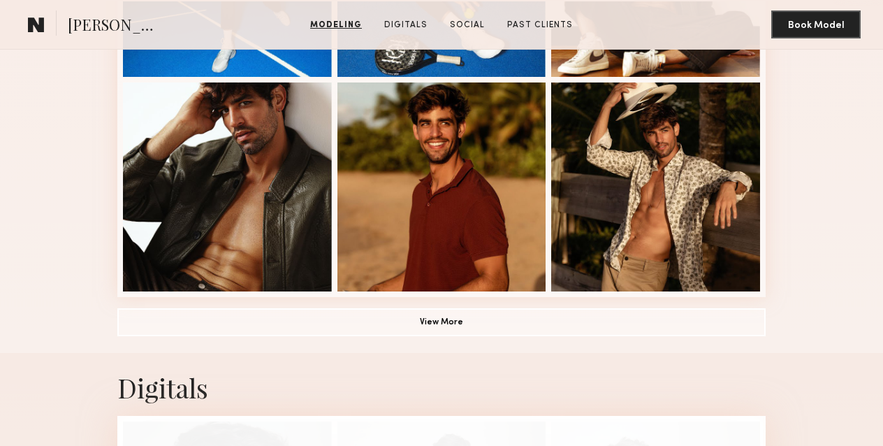
scroll to position [950, 0]
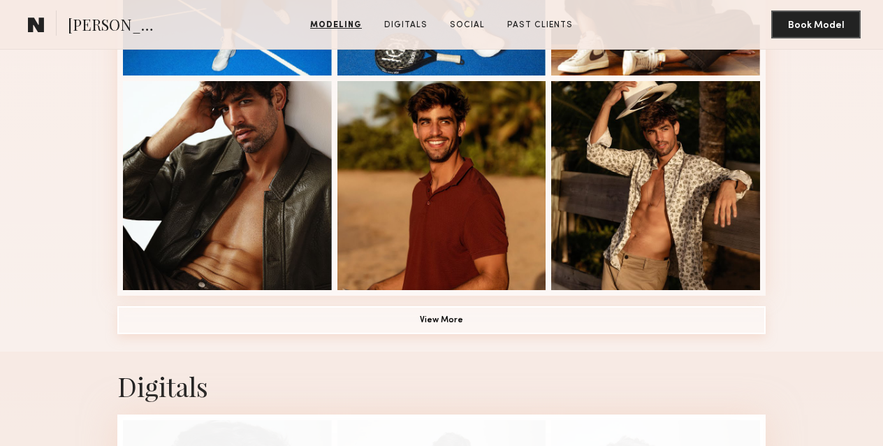
click at [440, 314] on button "View More" at bounding box center [441, 320] width 648 height 28
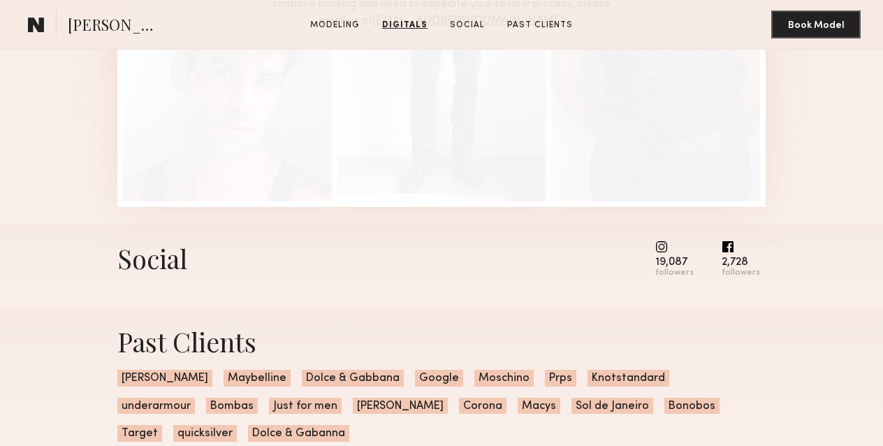
scroll to position [2425, 0]
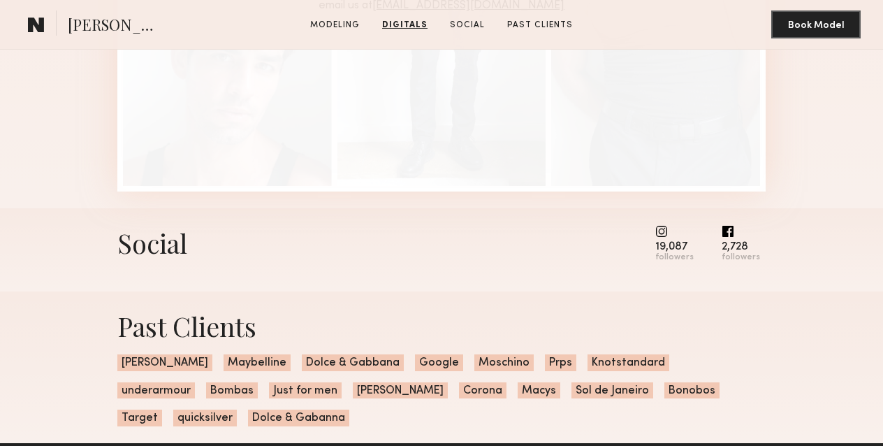
click at [178, 247] on div "Social" at bounding box center [152, 242] width 70 height 35
click at [673, 247] on div "19,087" at bounding box center [674, 247] width 38 height 10
click at [673, 259] on div "followers" at bounding box center [674, 257] width 38 height 10
click at [156, 249] on div "Social" at bounding box center [152, 242] width 70 height 35
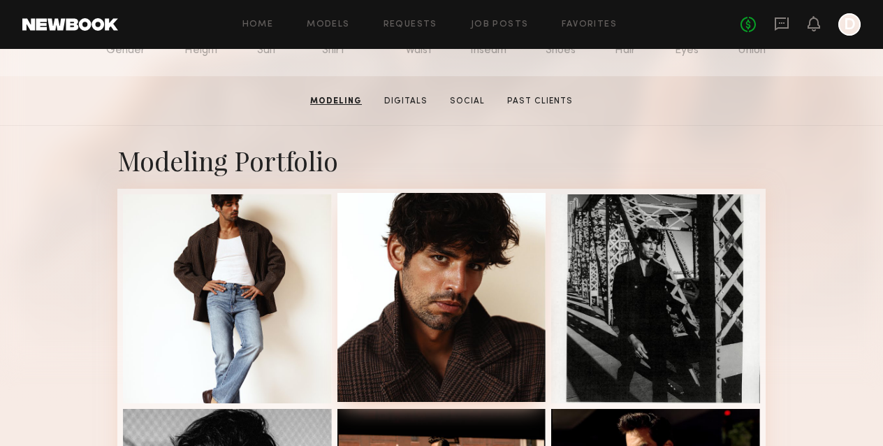
scroll to position [195, 0]
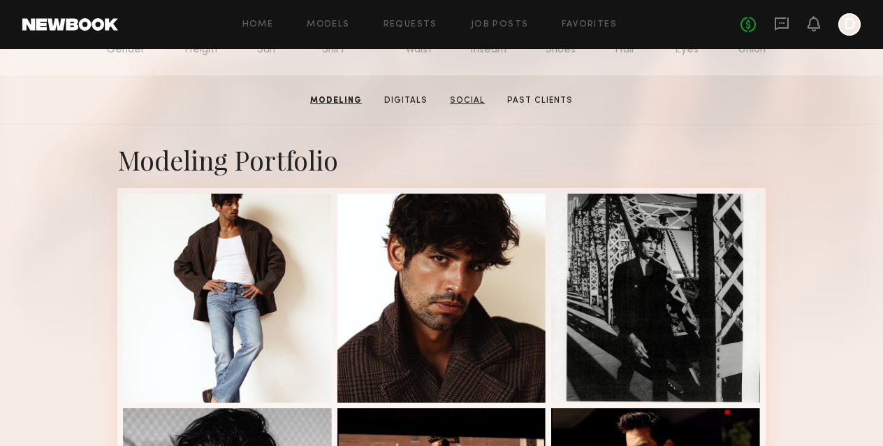
click at [466, 98] on link "Social" at bounding box center [467, 100] width 46 height 13
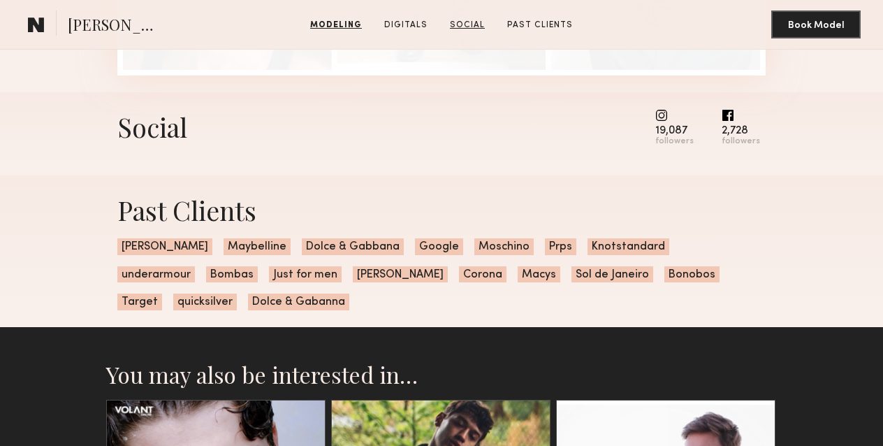
scroll to position [2548, 0]
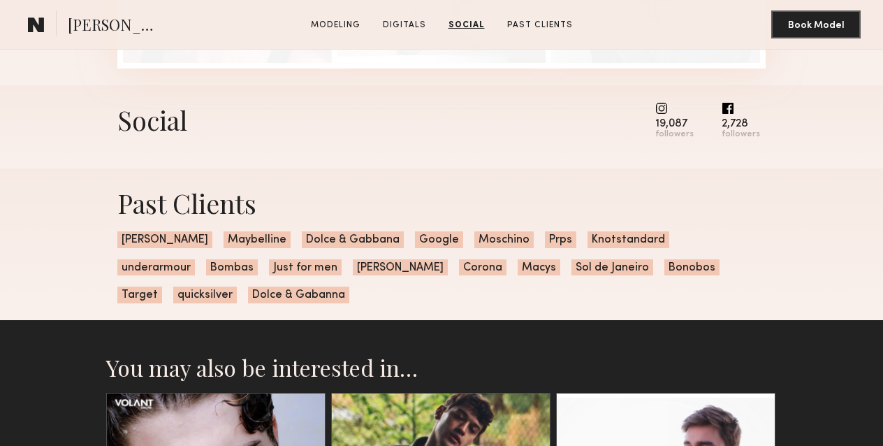
click at [675, 122] on div "19,087" at bounding box center [674, 124] width 38 height 10
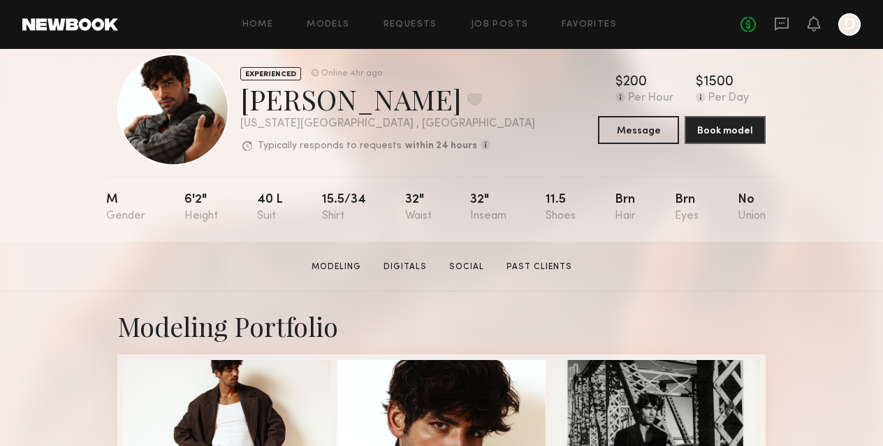
scroll to position [0, 0]
